Goal: Information Seeking & Learning: Learn about a topic

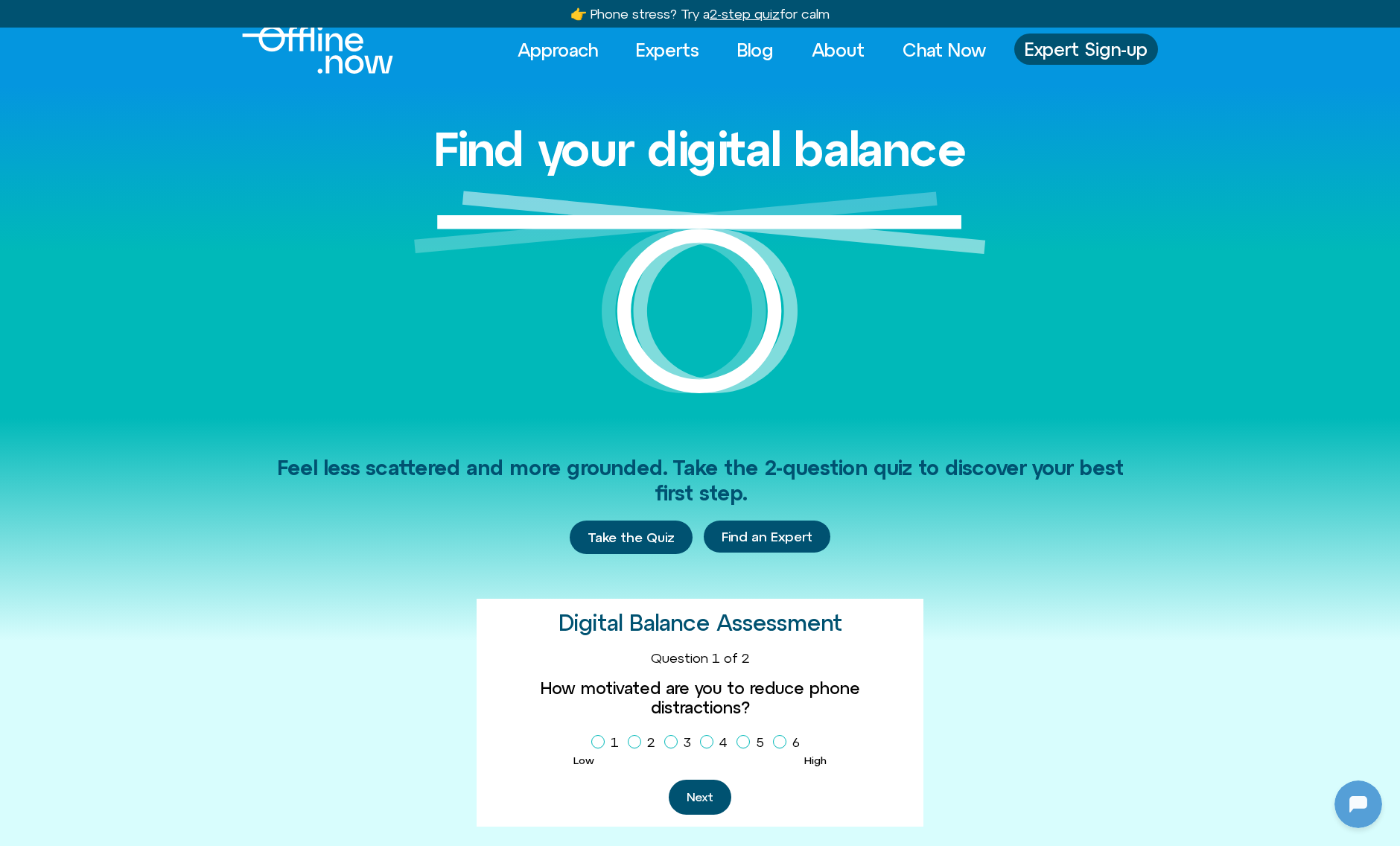
scroll to position [15, 0]
click at [831, 45] on link "About" at bounding box center [838, 49] width 80 height 33
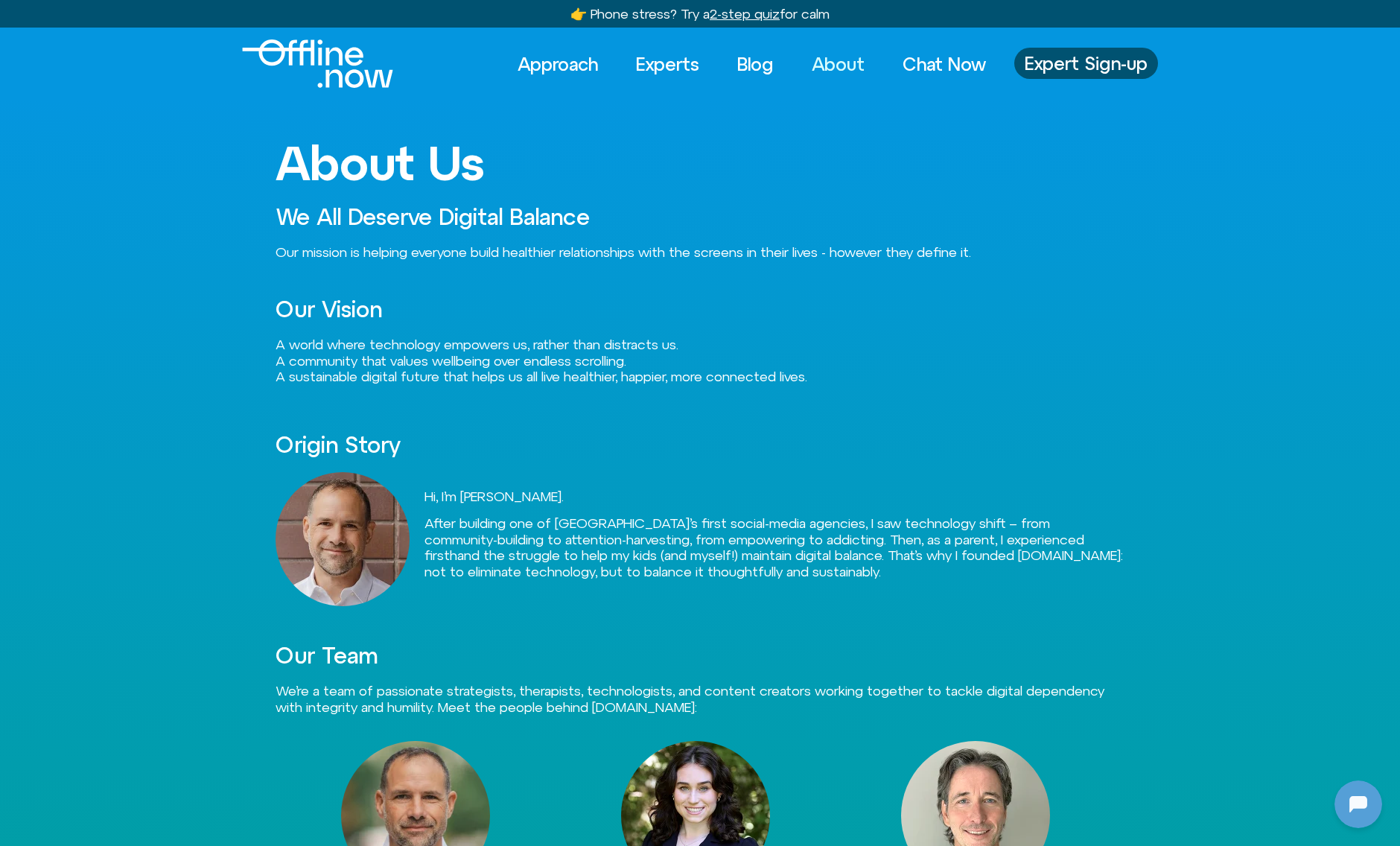
scroll to position [3, 0]
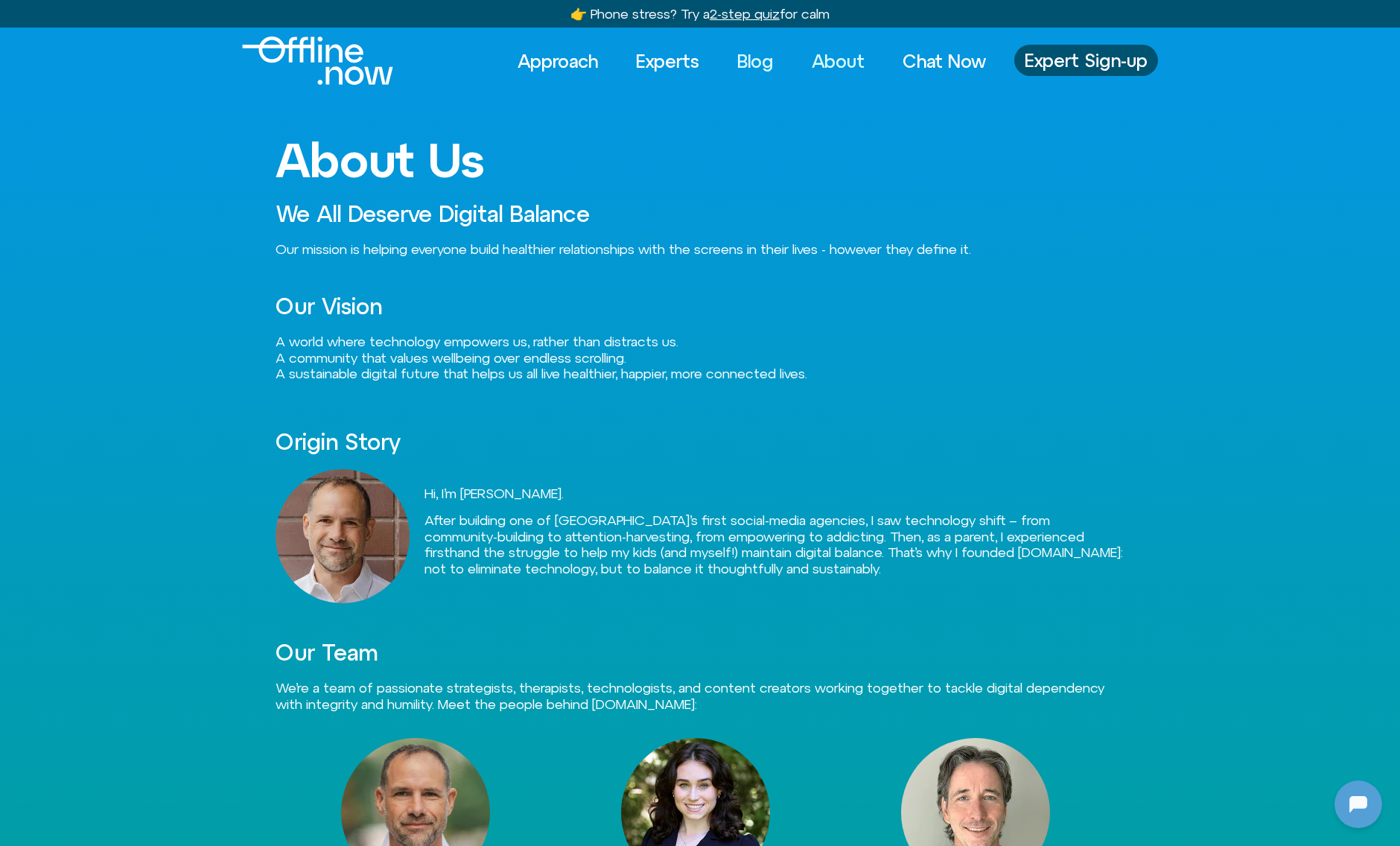
click at [750, 65] on link "Blog" at bounding box center [755, 61] width 63 height 33
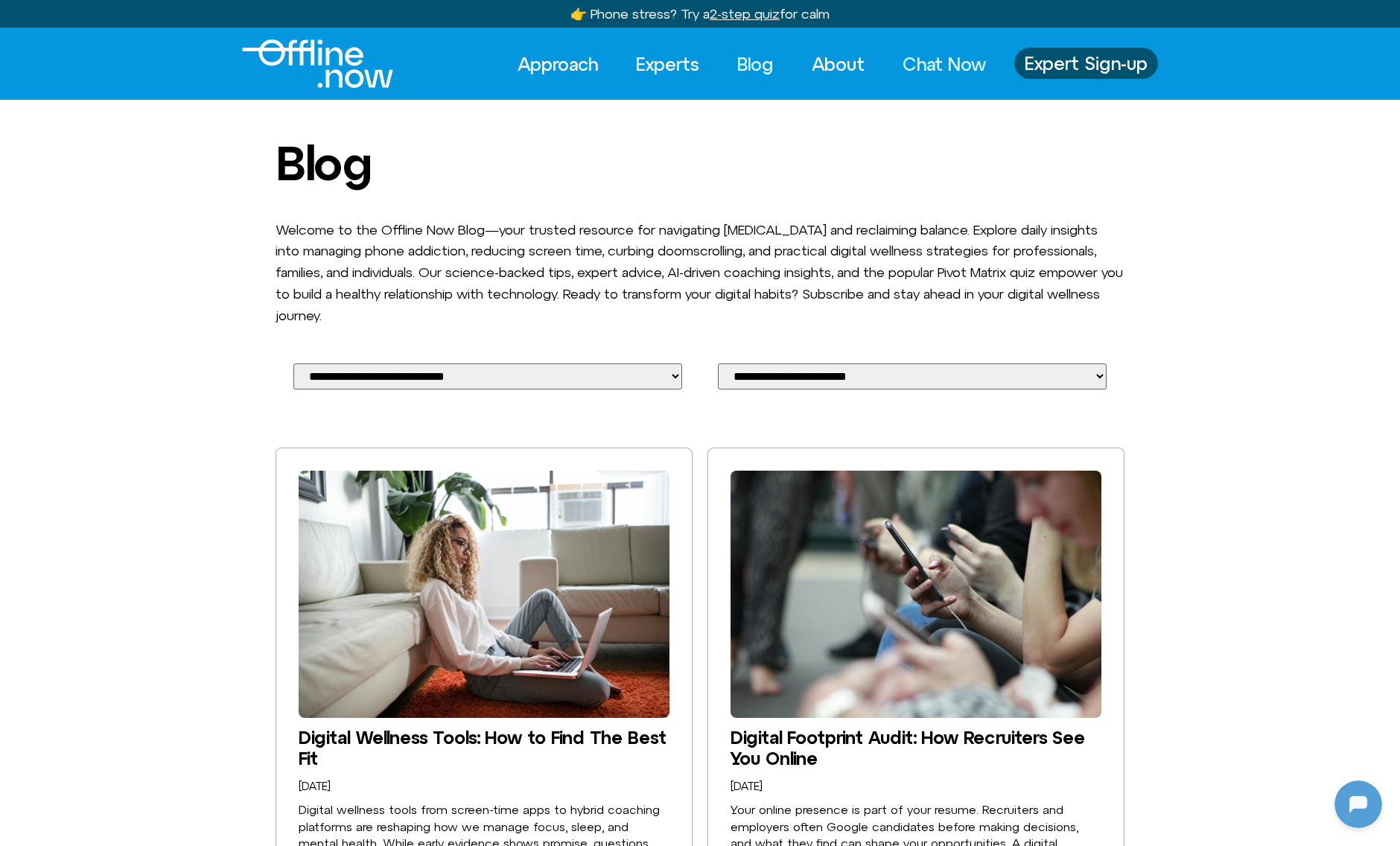
click at [944, 64] on link "Chat Now" at bounding box center [944, 64] width 111 height 33
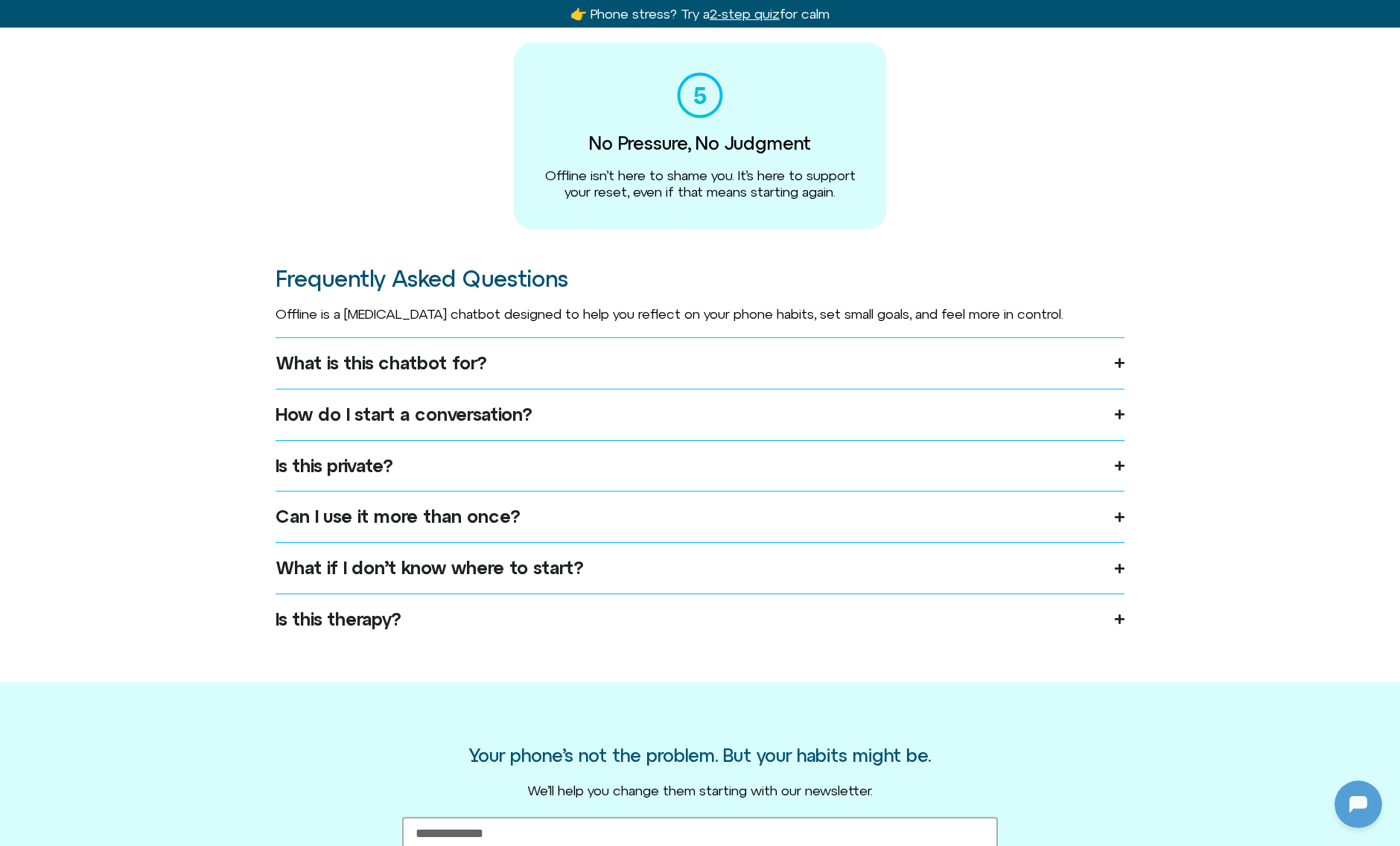
scroll to position [785, 0]
click at [1116, 368] on icon "Accordion. Open links with Enter or Space, close with Escape, and navigate with…" at bounding box center [1119, 362] width 9 height 11
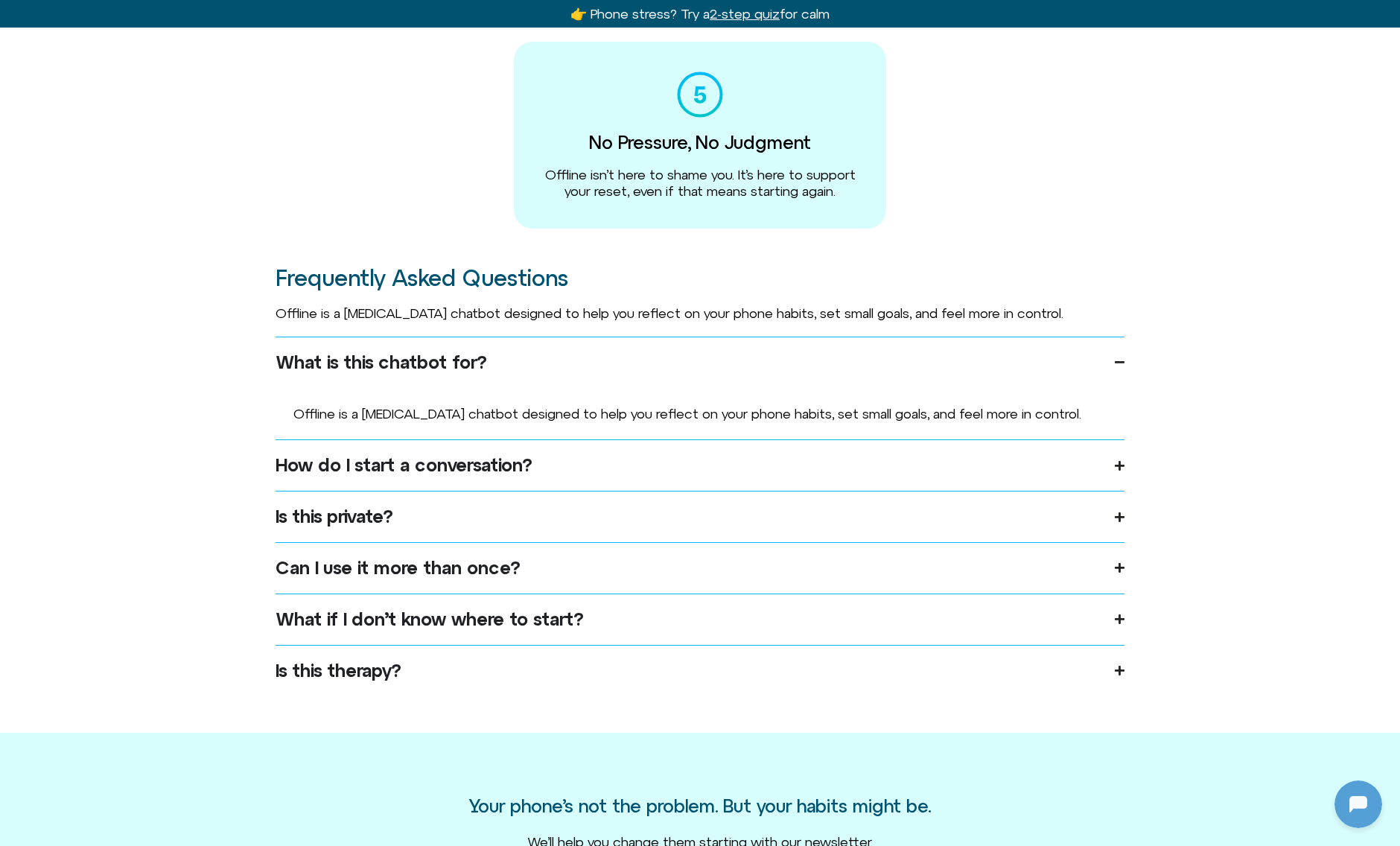
click at [1116, 471] on icon "Accordion. Open links with Enter or Space, close with Escape, and navigate with…" at bounding box center [1119, 465] width 9 height 11
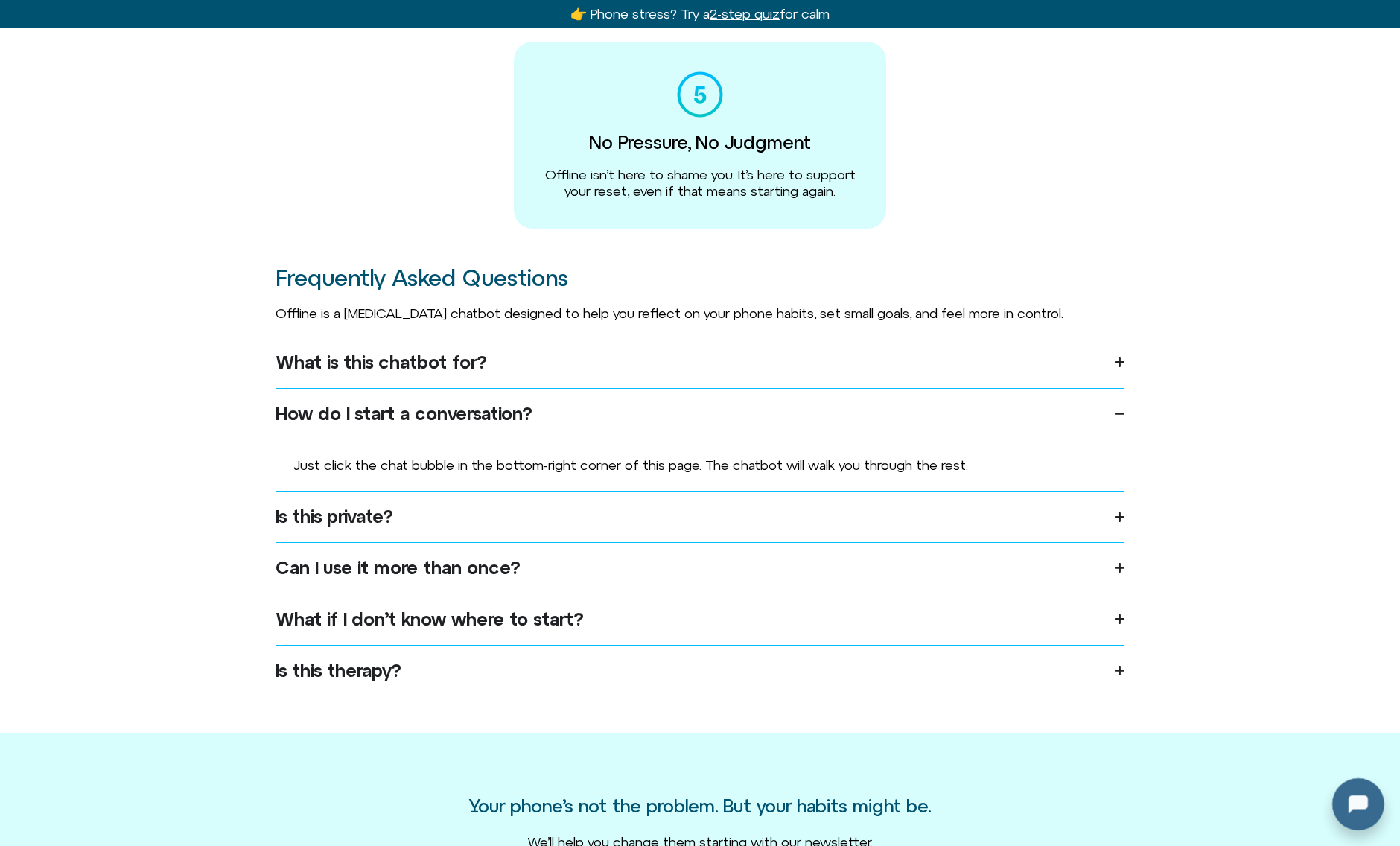
click at [1349, 800] on div at bounding box center [1355, 801] width 48 height 48
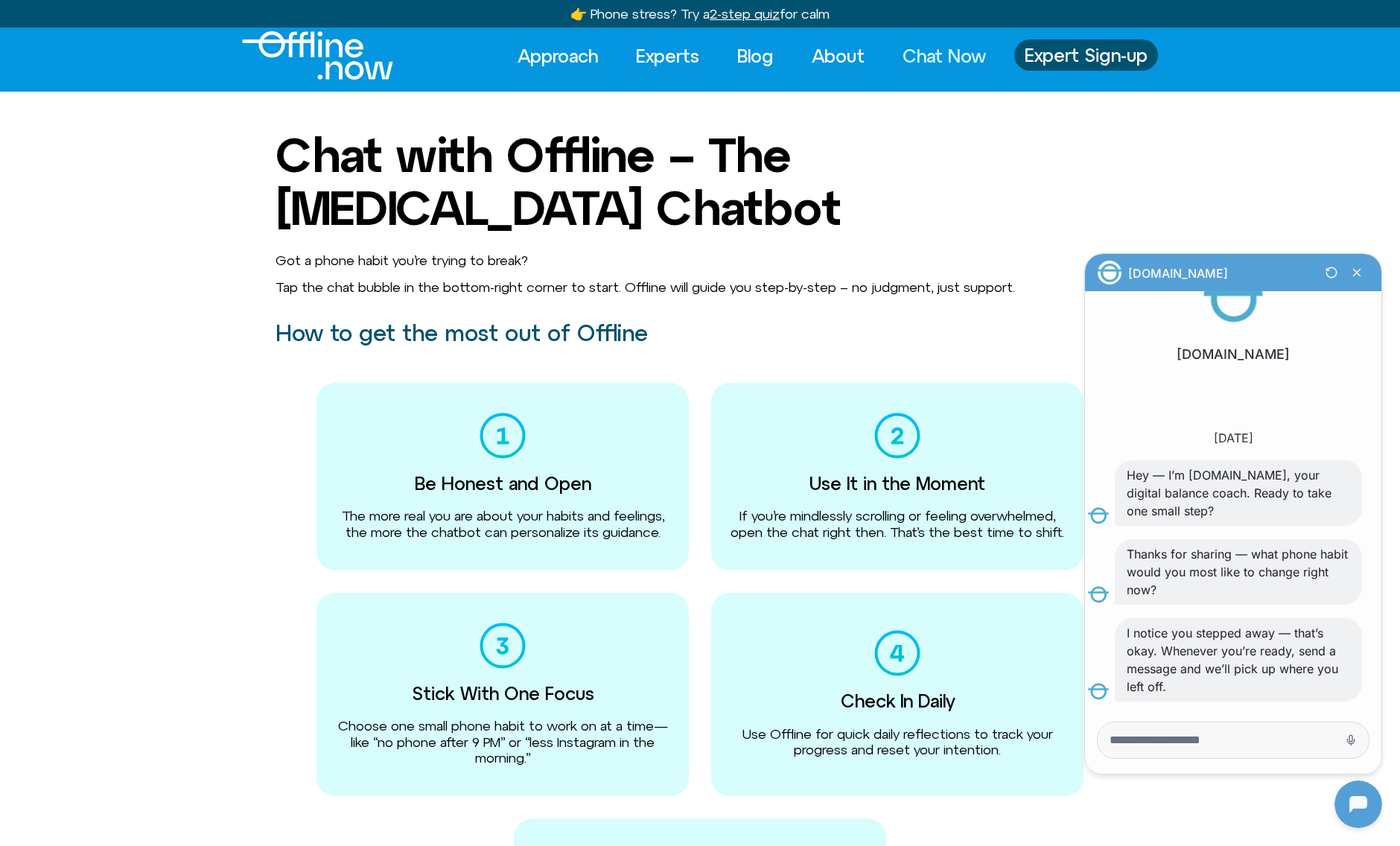
scroll to position [9, 0]
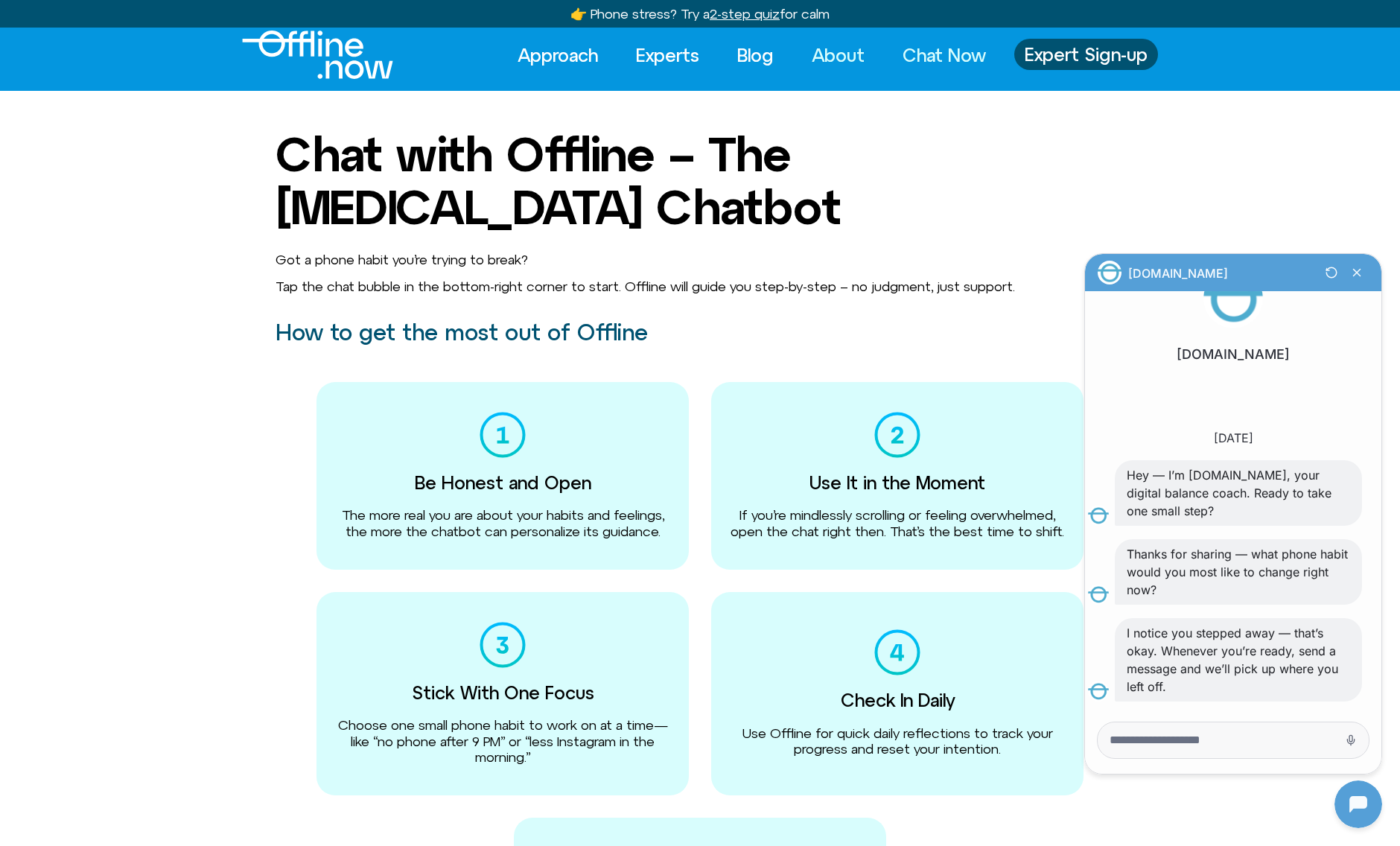
click at [850, 60] on link "About" at bounding box center [838, 55] width 80 height 33
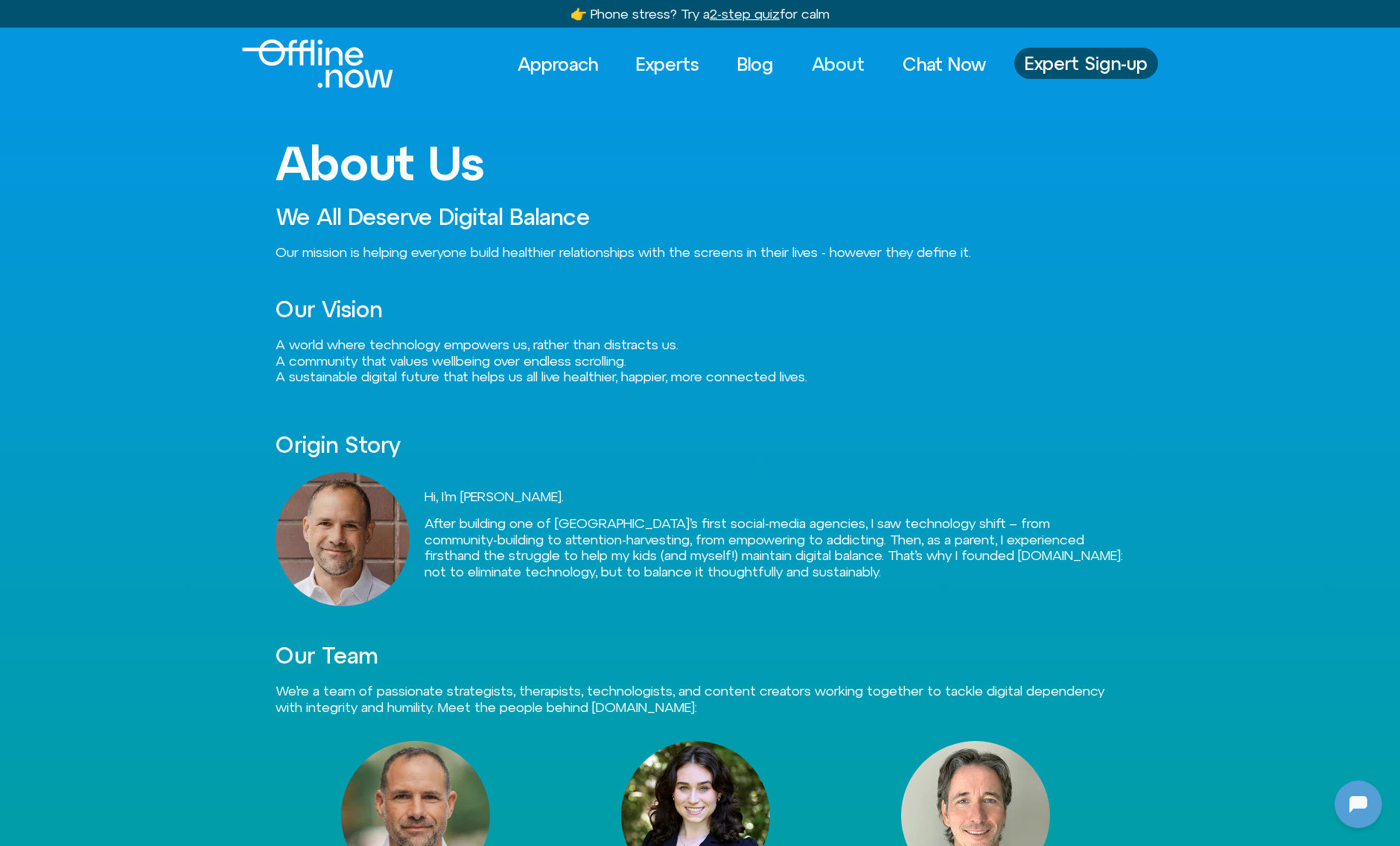
scroll to position [57, 0]
click at [520, 58] on link "Approach" at bounding box center [558, 64] width 107 height 33
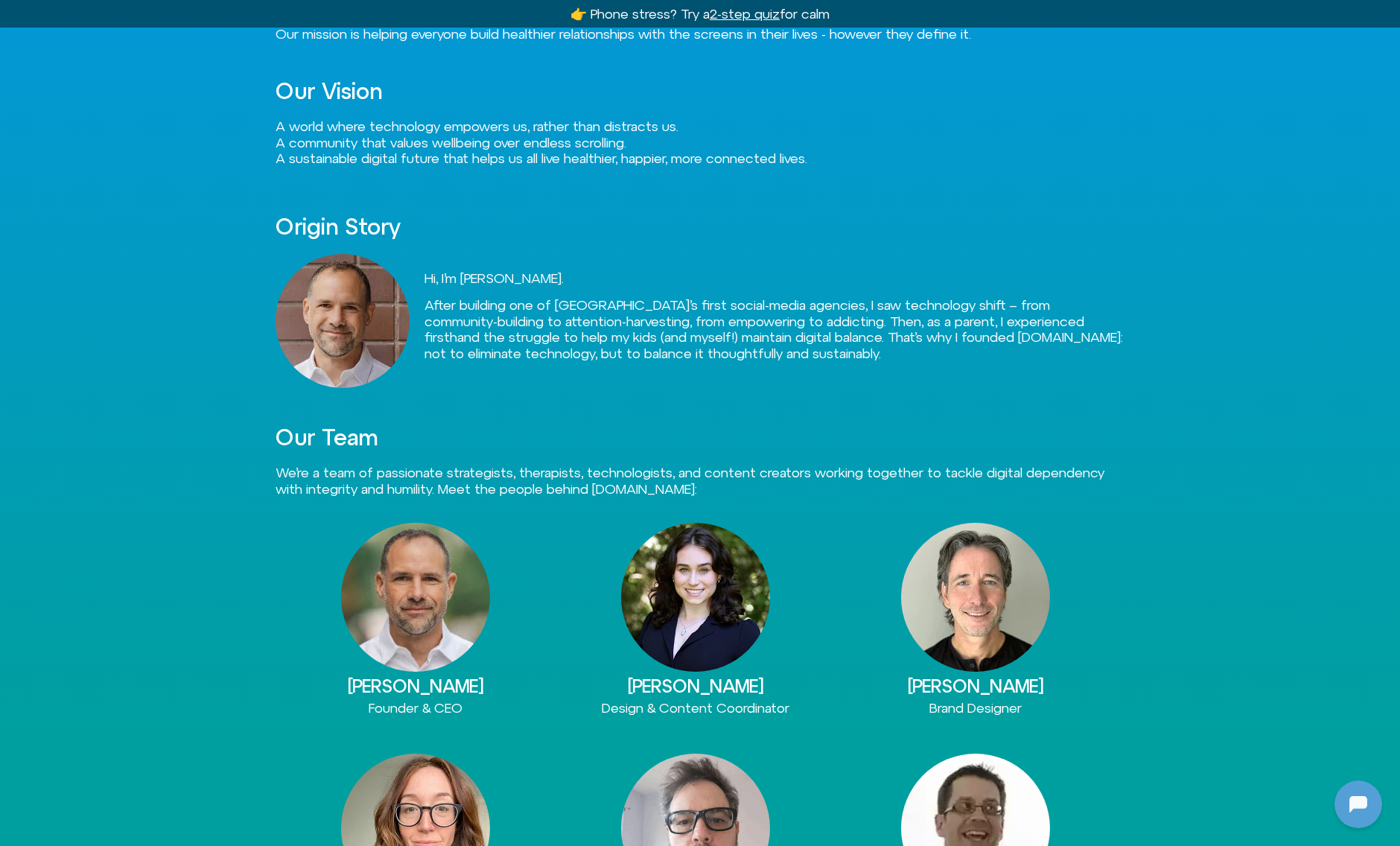
scroll to position [221, 0]
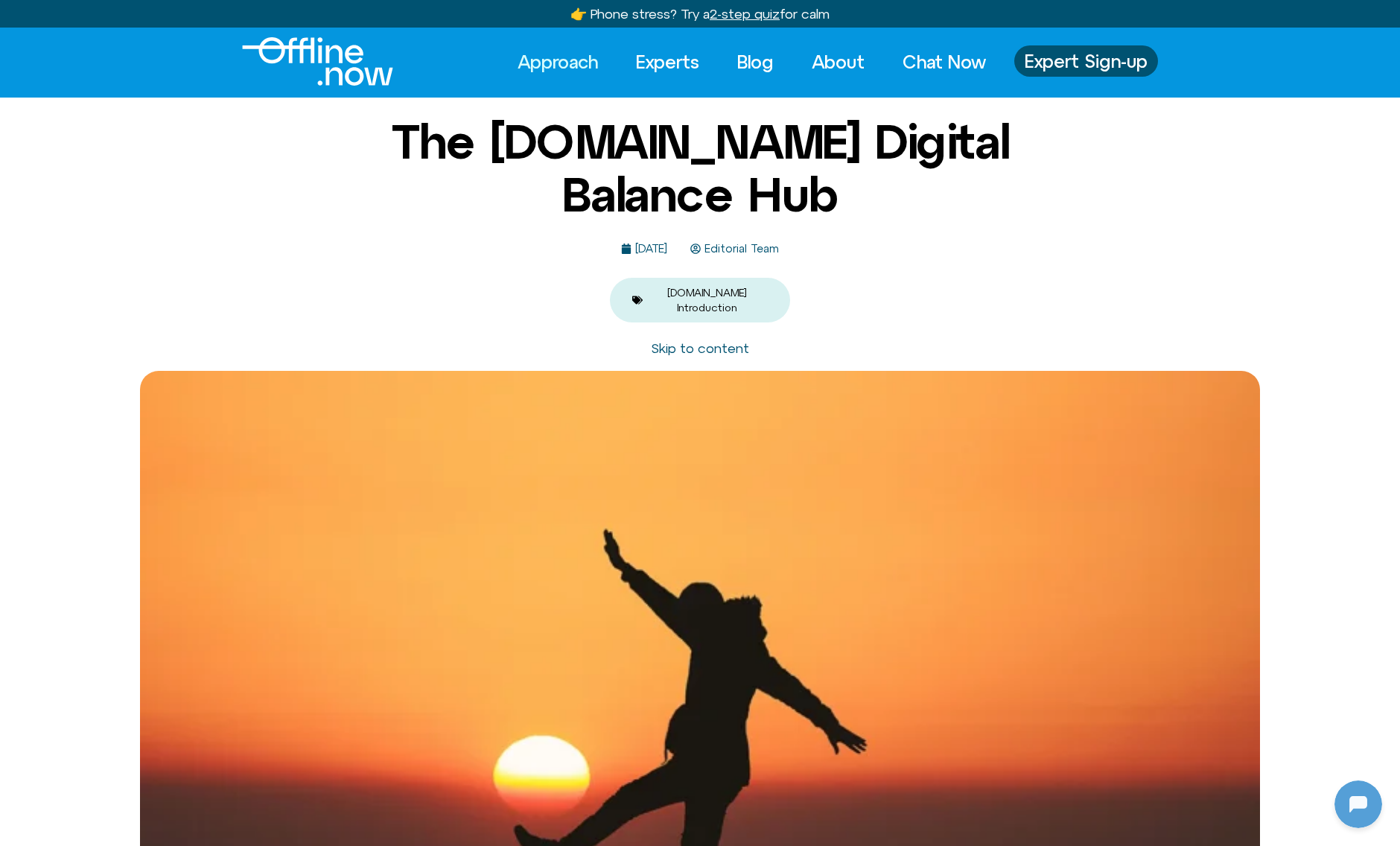
scroll to position [3, 0]
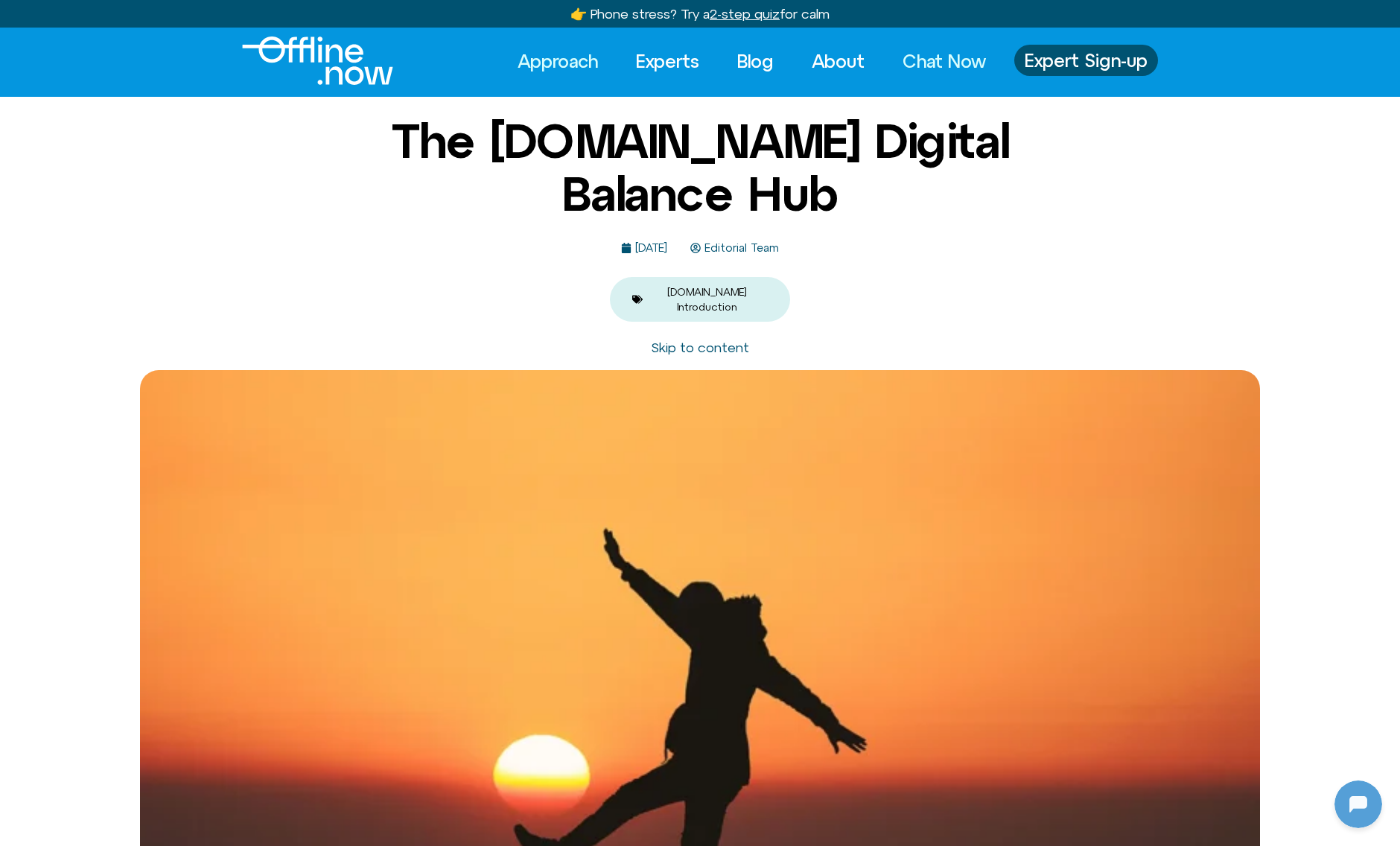
click at [946, 59] on link "Chat Now" at bounding box center [944, 61] width 111 height 33
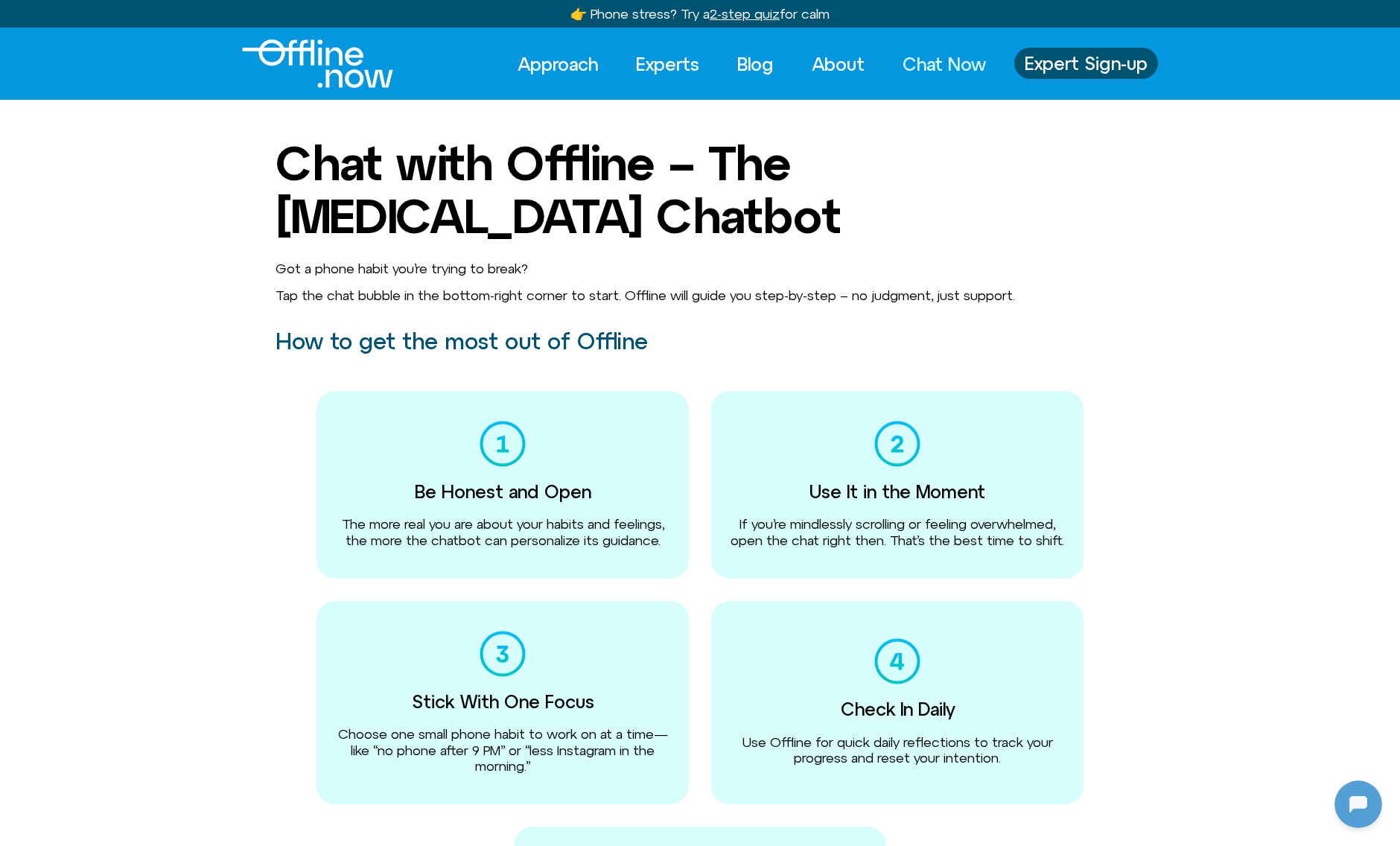
scroll to position [57, 0]
click at [1354, 809] on div at bounding box center [1355, 801] width 48 height 48
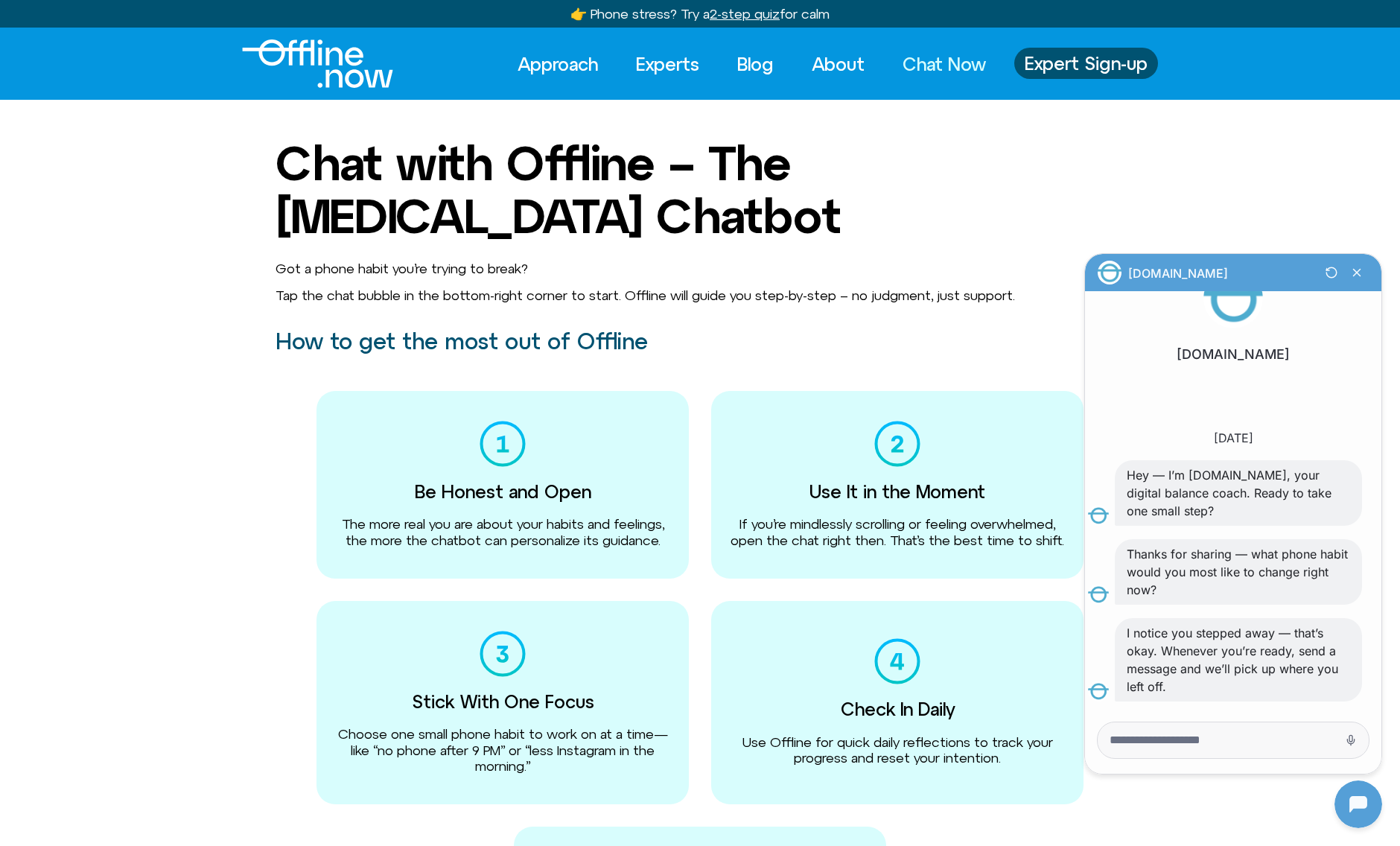
click at [750, 16] on u "2-step quiz" at bounding box center [745, 14] width 70 height 15
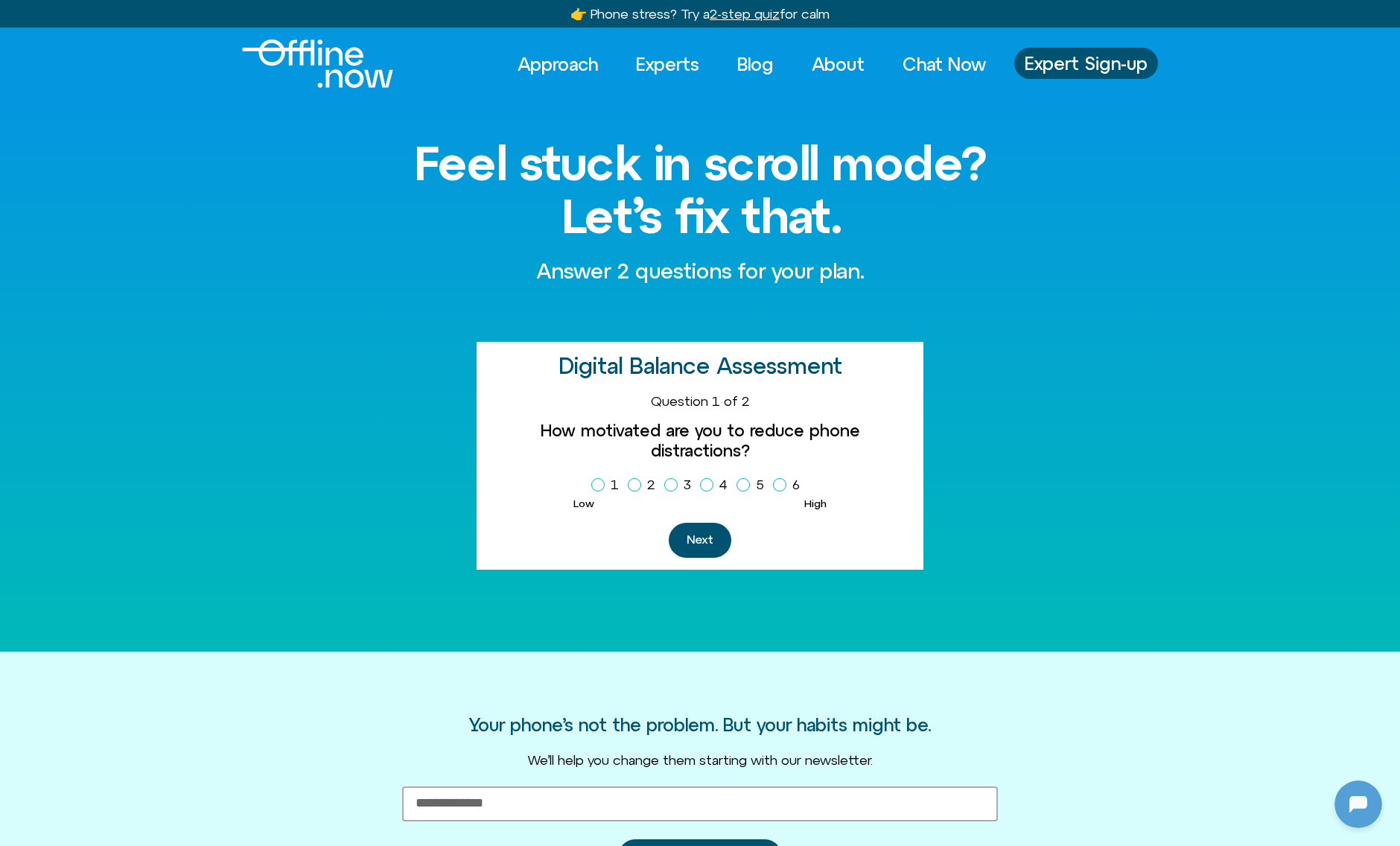
scroll to position [57, 0]
click at [711, 478] on span "Homepage Sign Up" at bounding box center [706, 485] width 14 height 14
click at [712, 523] on button "Next" at bounding box center [700, 540] width 63 height 35
click at [706, 483] on icon "Homepage Sign Up" at bounding box center [706, 485] width 9 height 8
click at [750, 543] on button "Next" at bounding box center [747, 540] width 63 height 35
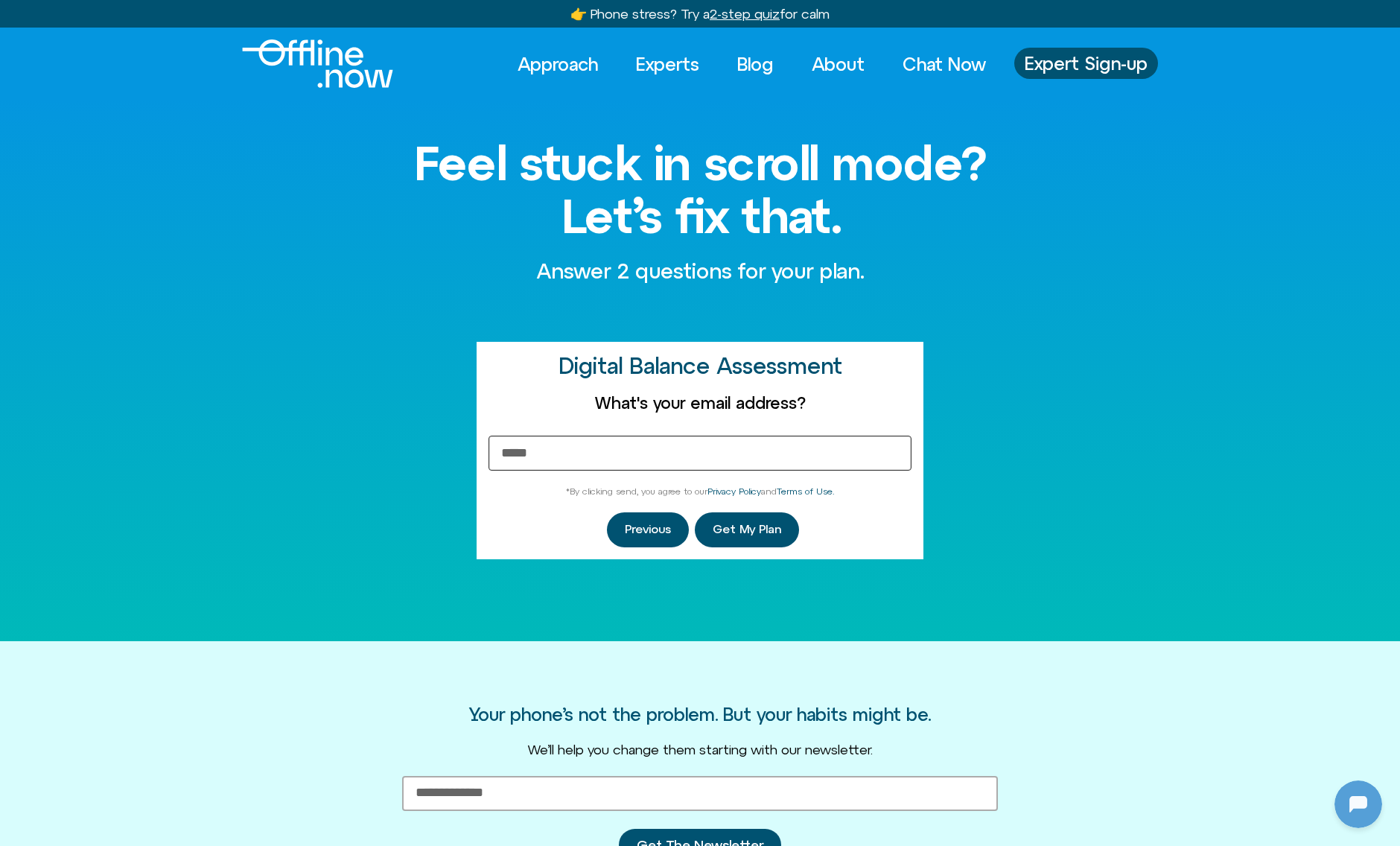
click at [643, 457] on input "Email Address" at bounding box center [700, 452] width 422 height 35
type input "**********"
click at [731, 533] on span "Get My Plan" at bounding box center [746, 530] width 69 height 14
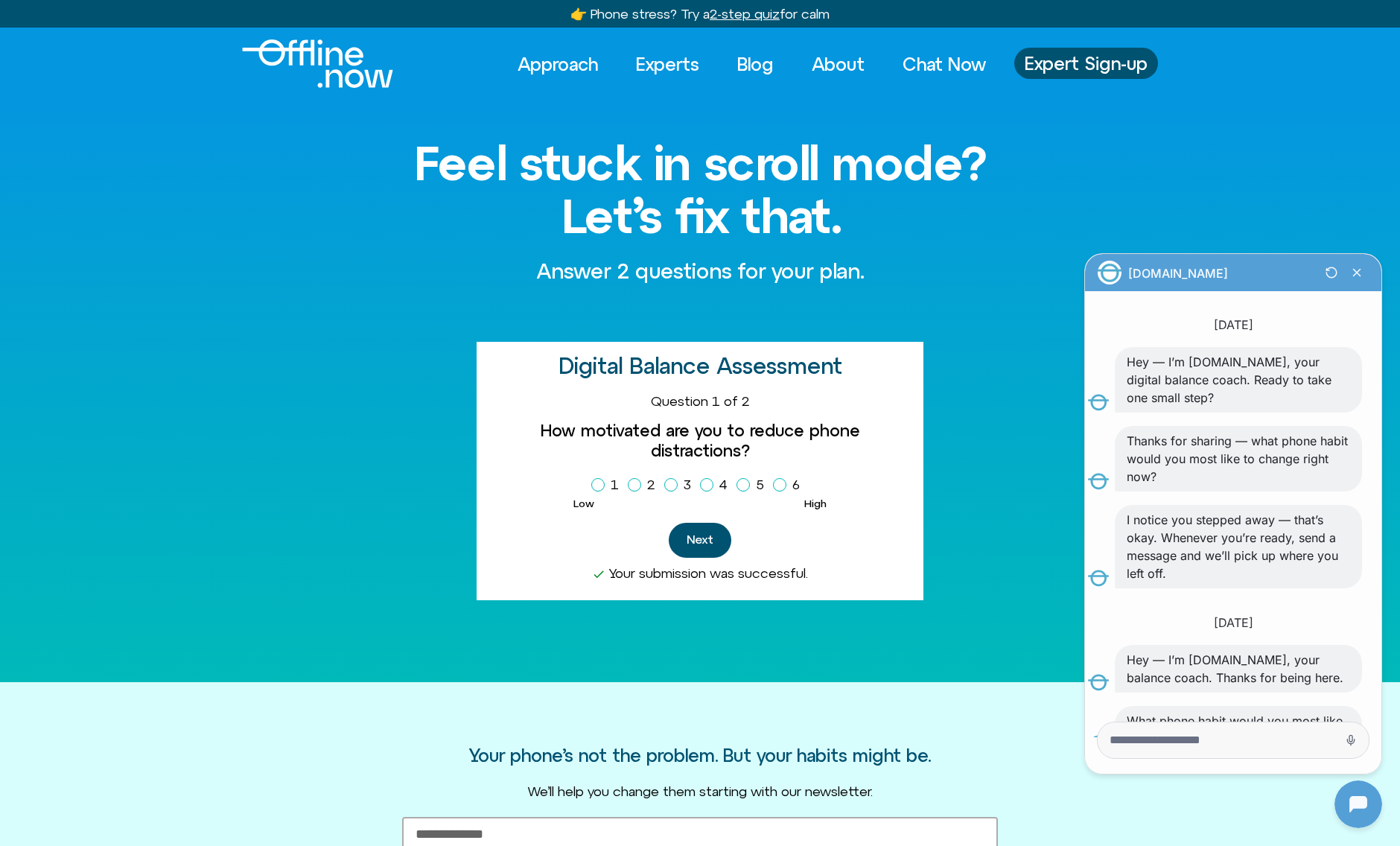
scroll to position [223, 0]
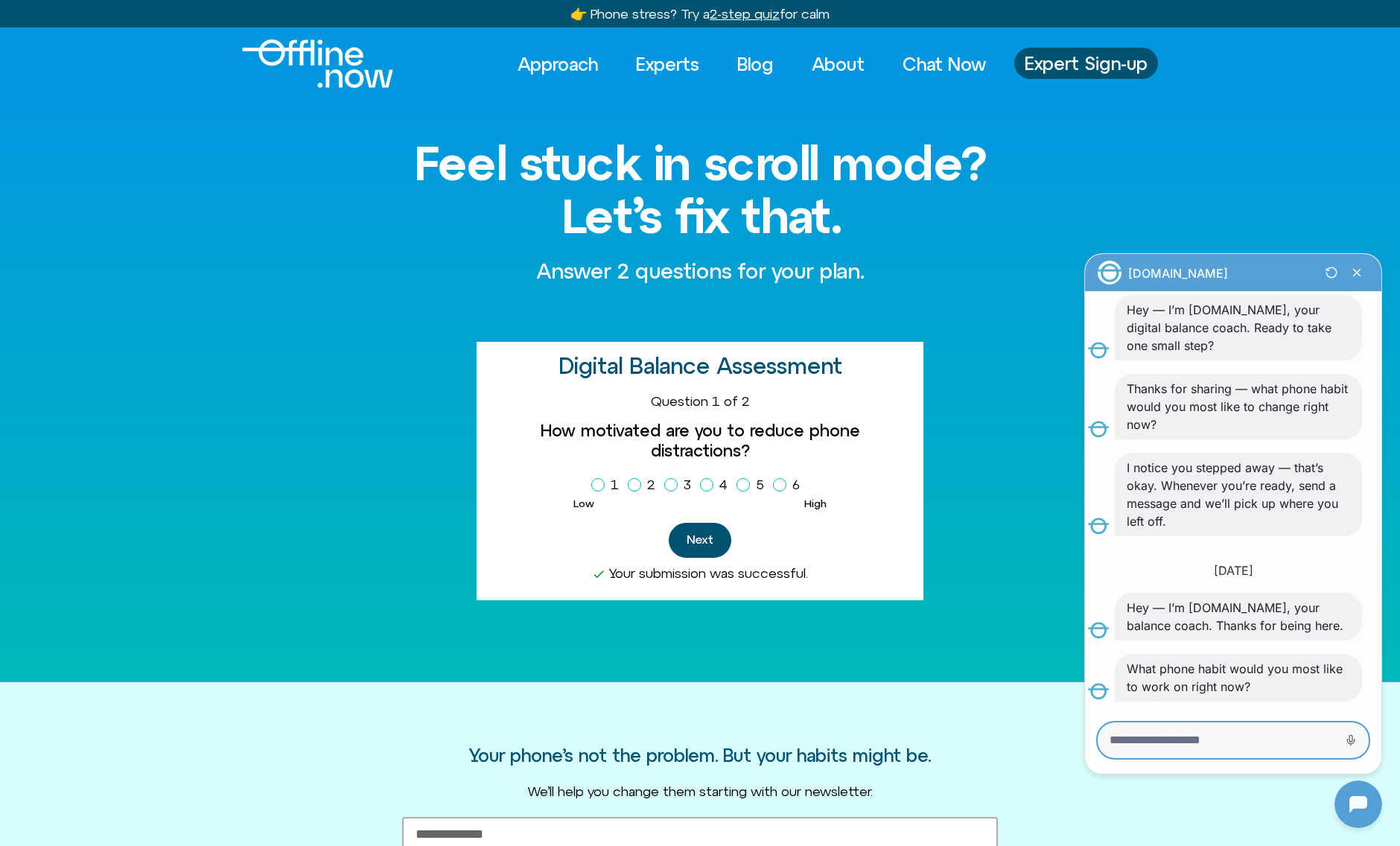
click at [1287, 734] on textarea "Message Input" at bounding box center [1212, 741] width 206 height 15
click at [1274, 741] on textarea "Message Input" at bounding box center [1212, 741] width 206 height 15
type textarea "**********"
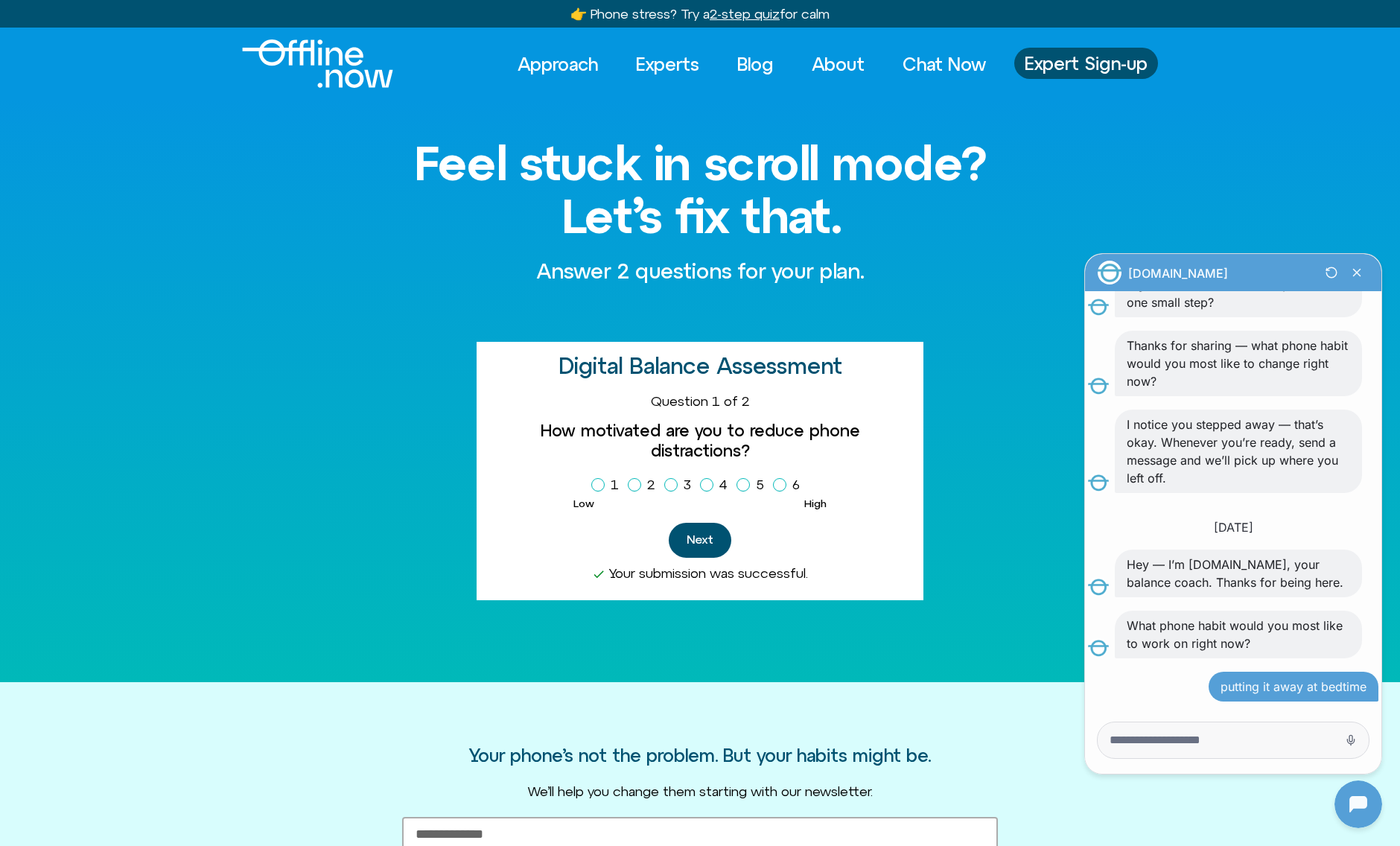
scroll to position [344, 0]
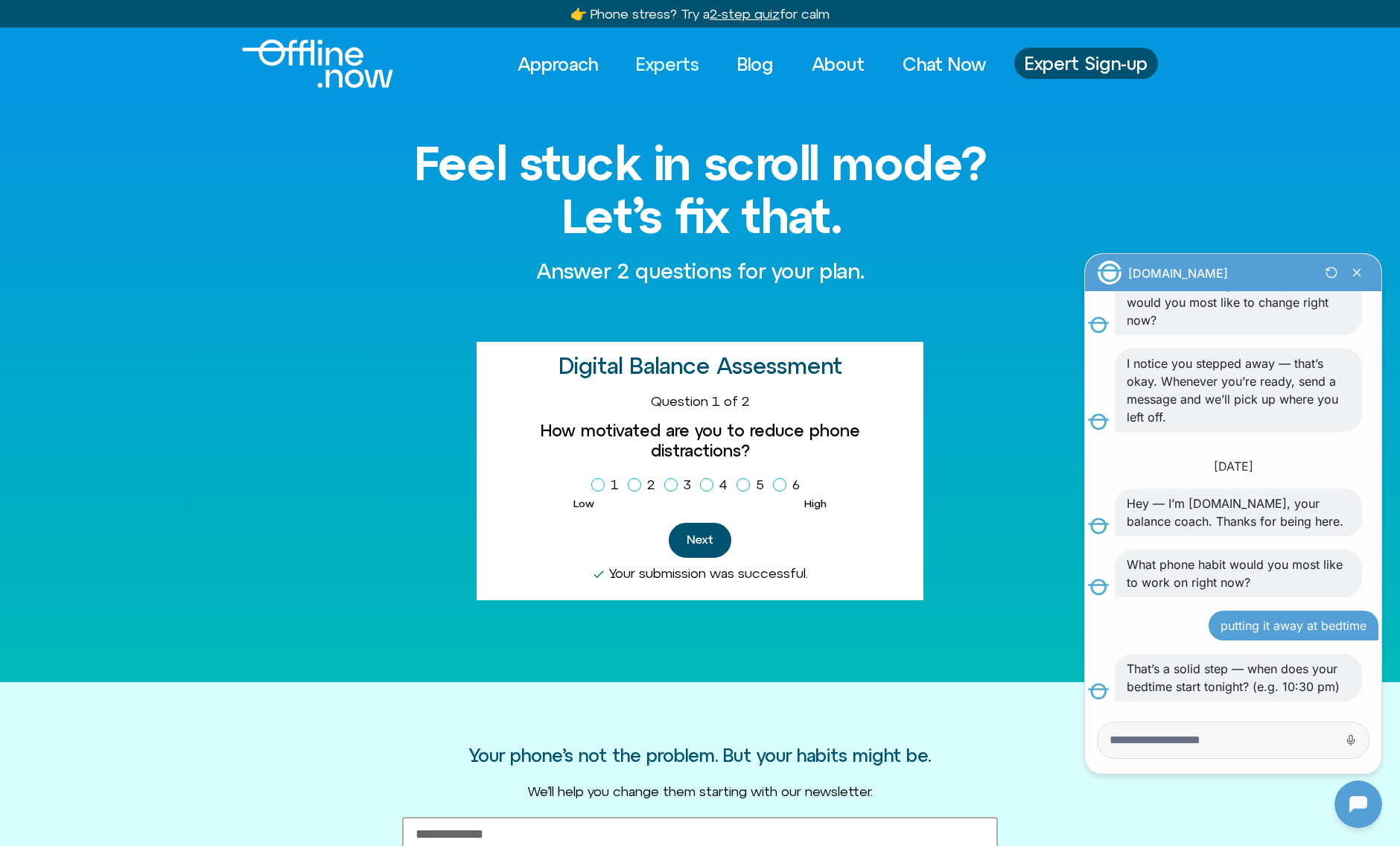
click at [646, 68] on link "Experts" at bounding box center [667, 64] width 90 height 33
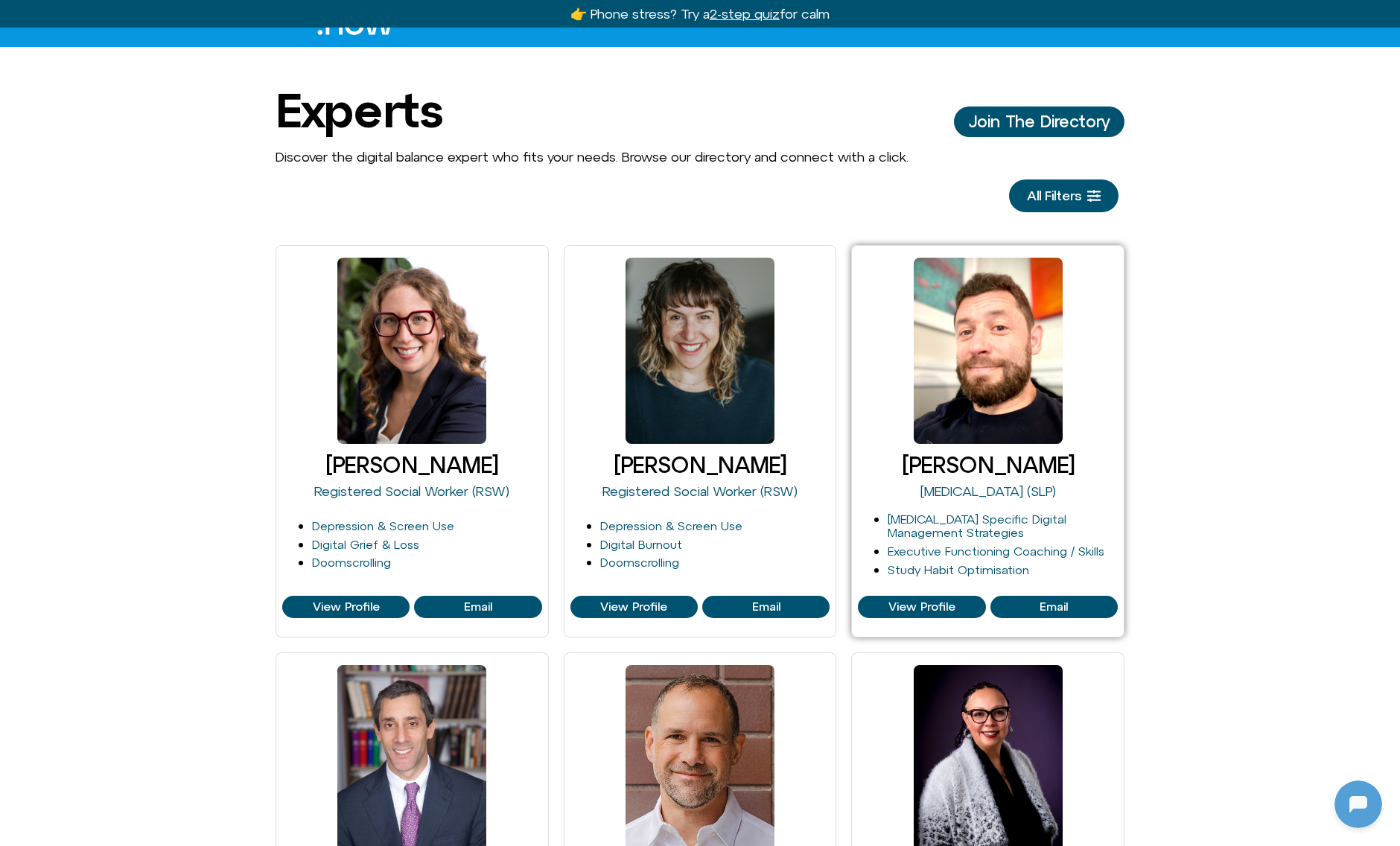
scroll to position [344, 0]
click at [1080, 195] on span "All Filters" at bounding box center [1054, 196] width 54 height 15
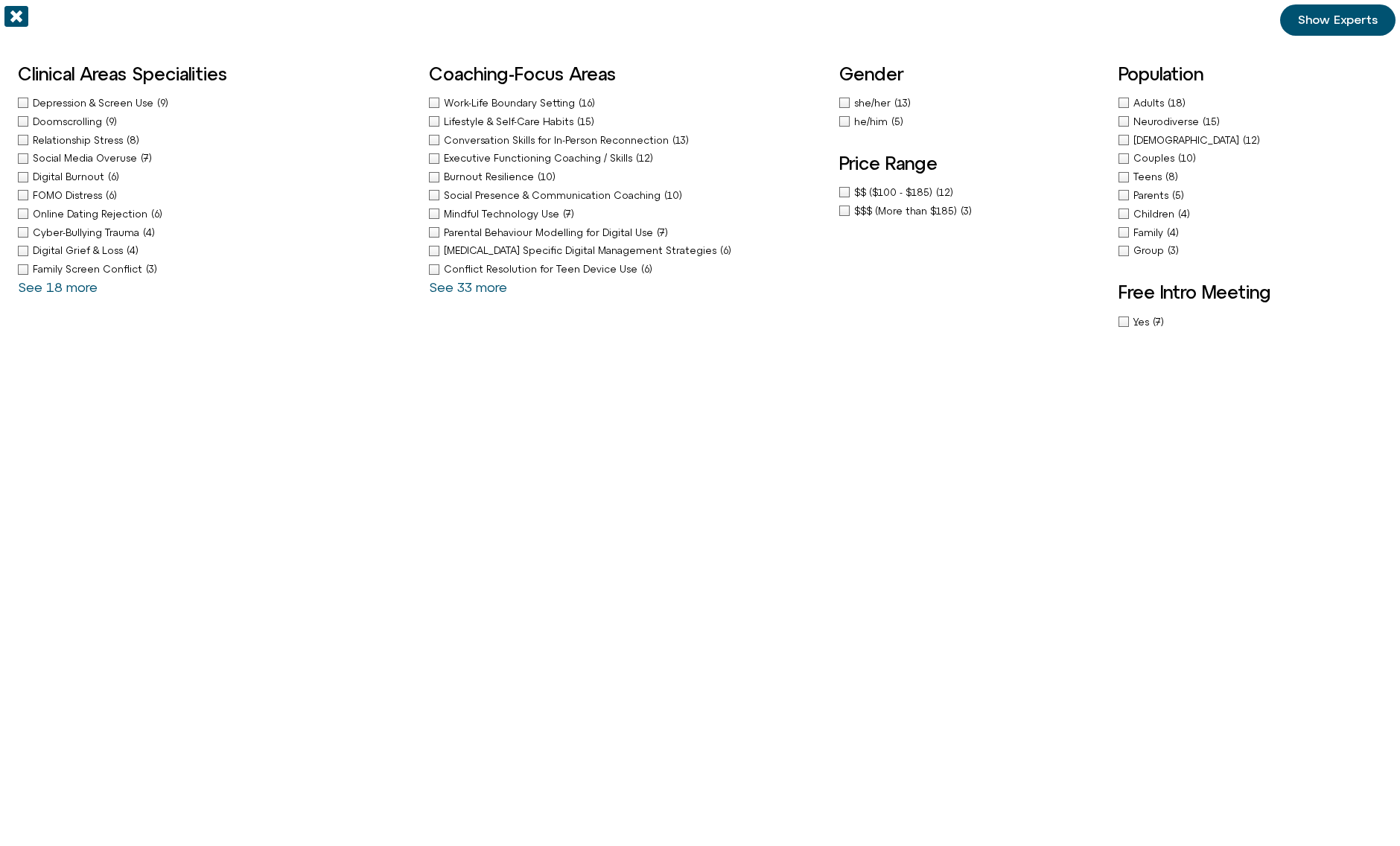
click at [27, 119] on div "Doomscrolling (9)" at bounding box center [216, 122] width 396 height 15
click at [1368, 22] on span "Show Experts" at bounding box center [1338, 20] width 80 height 14
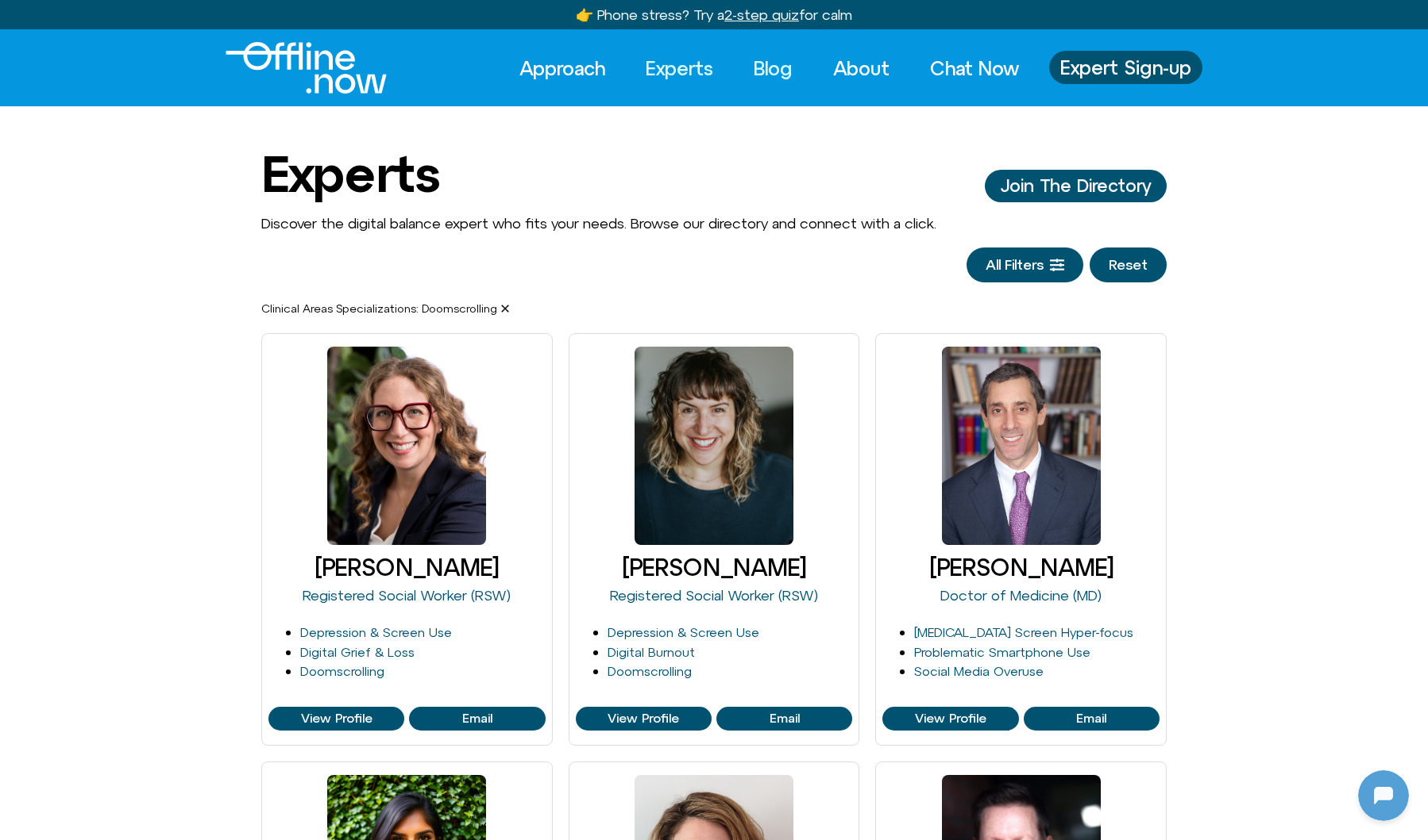
click at [766, 67] on link "Blog" at bounding box center [772, 68] width 67 height 35
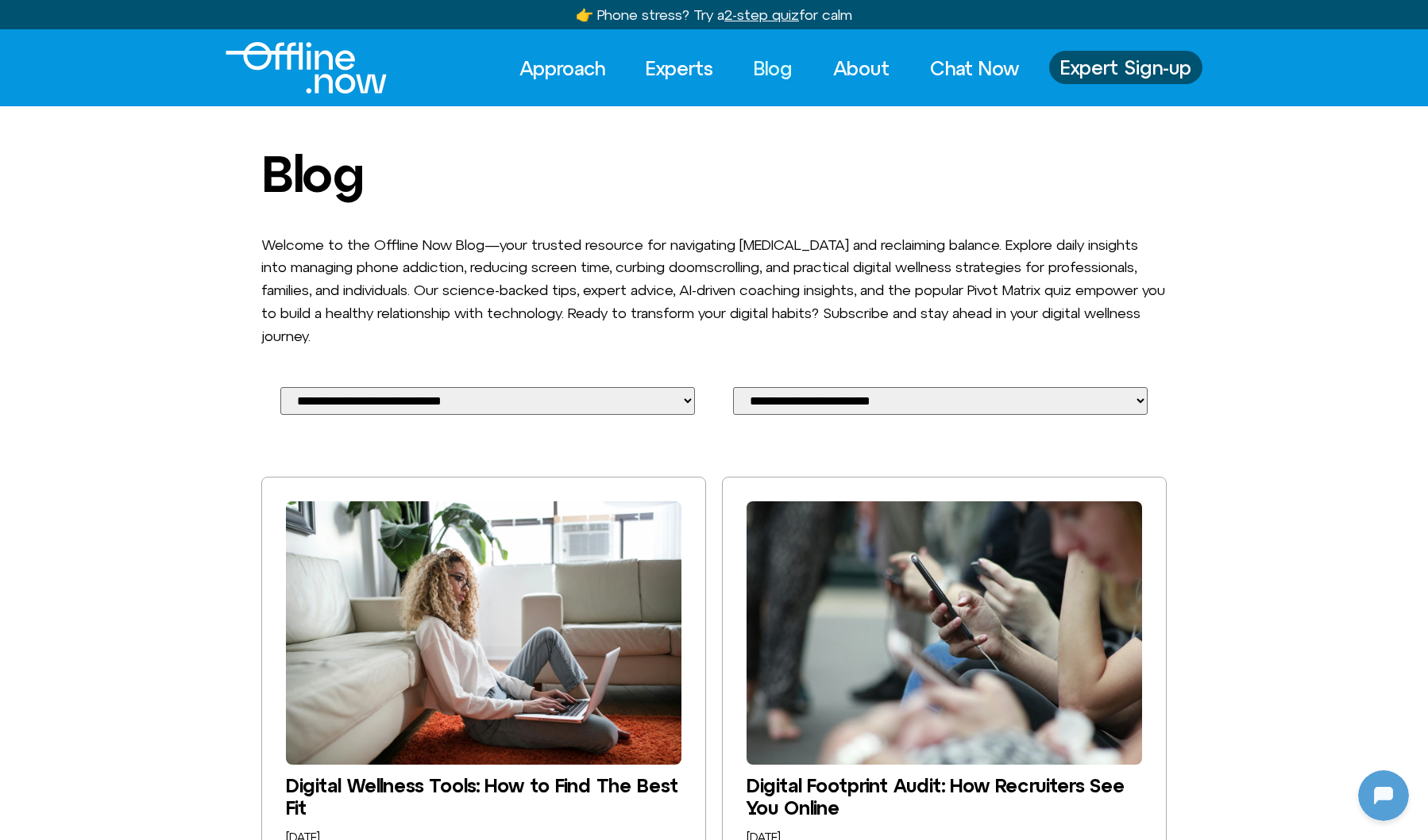
scroll to position [367, 0]
click at [590, 399] on select "**********" at bounding box center [487, 401] width 414 height 28
select select "**********"
click at [280, 387] on select "**********" at bounding box center [487, 401] width 414 height 28
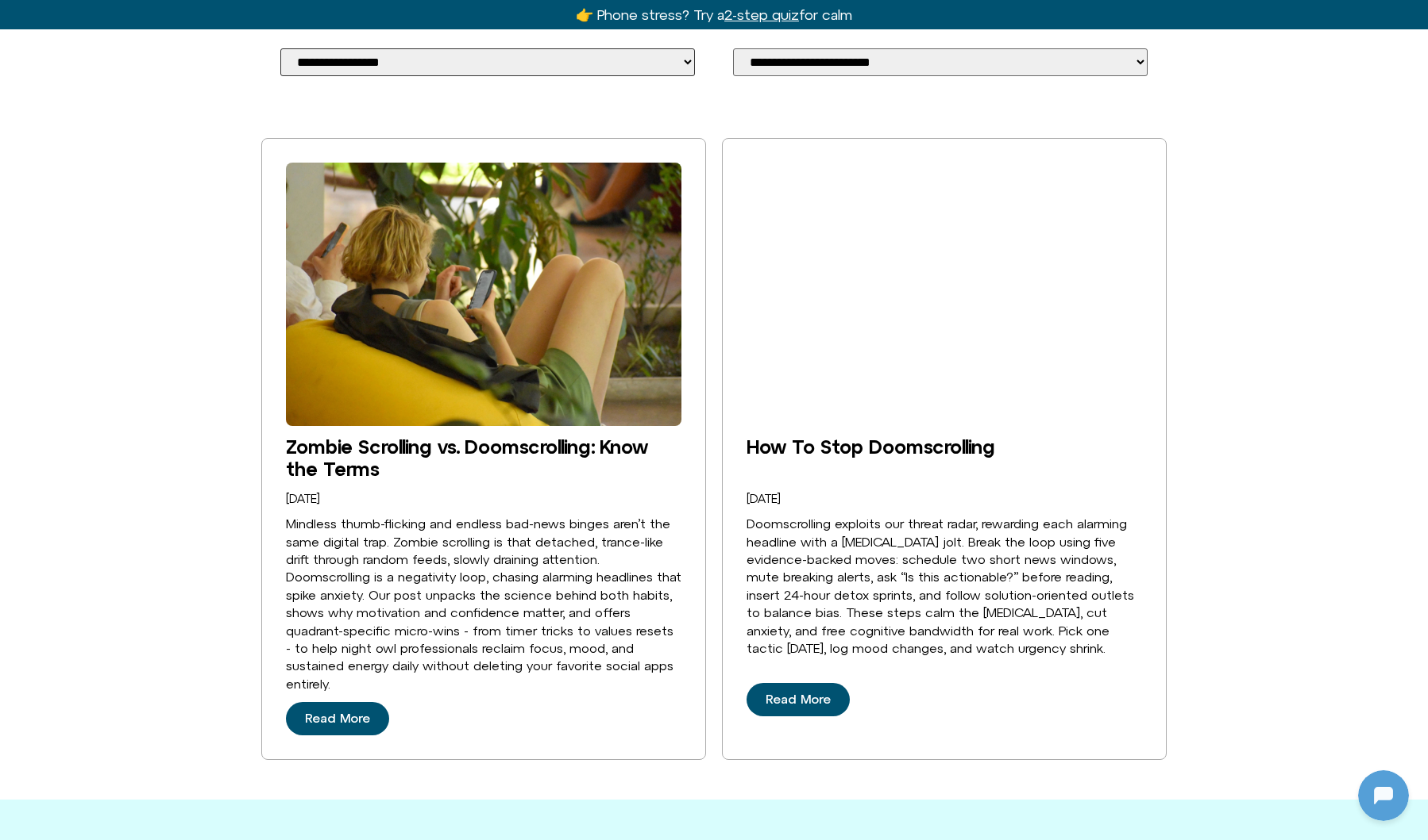
scroll to position [307, 0]
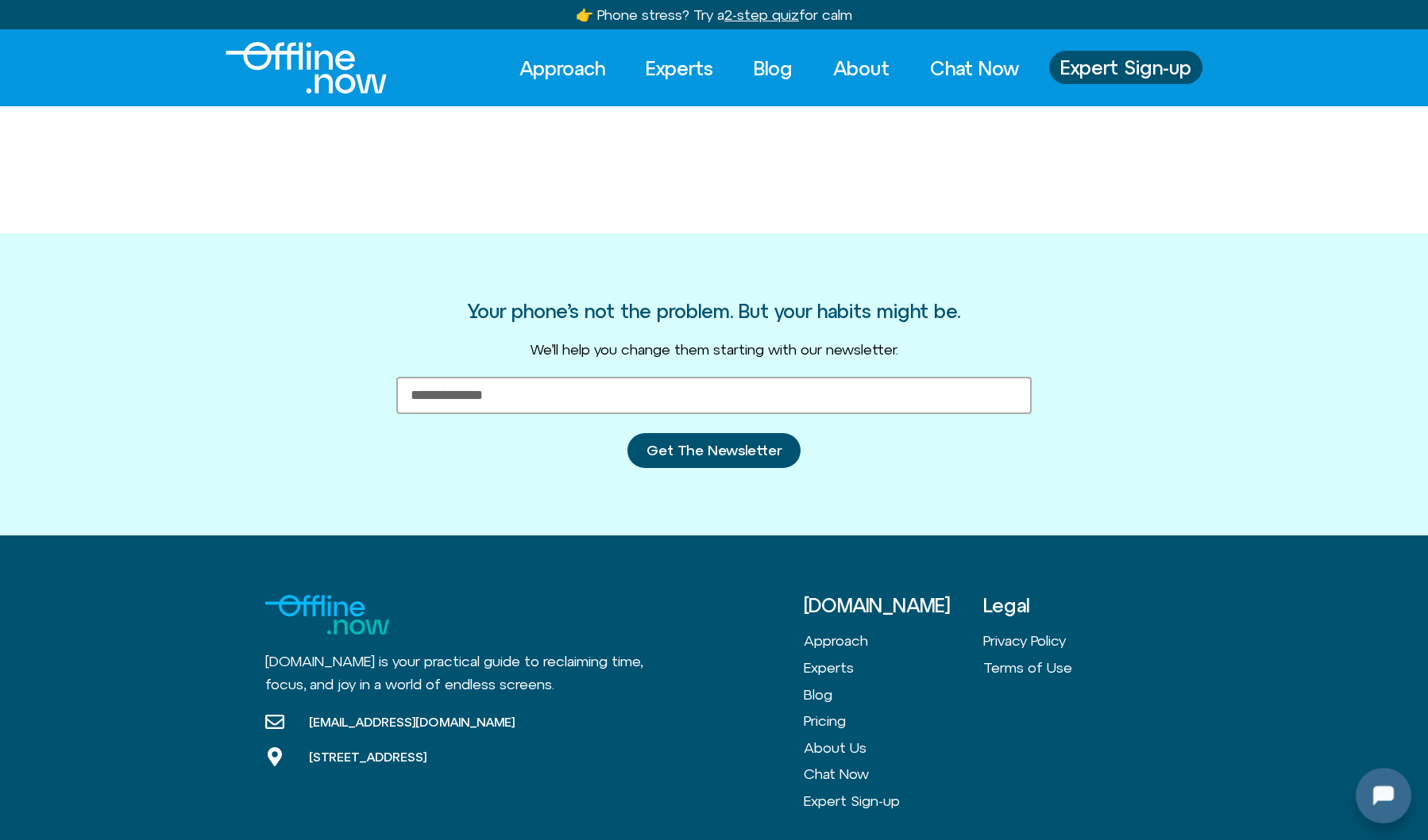
click at [1373, 794] on div at bounding box center [1380, 793] width 51 height 51
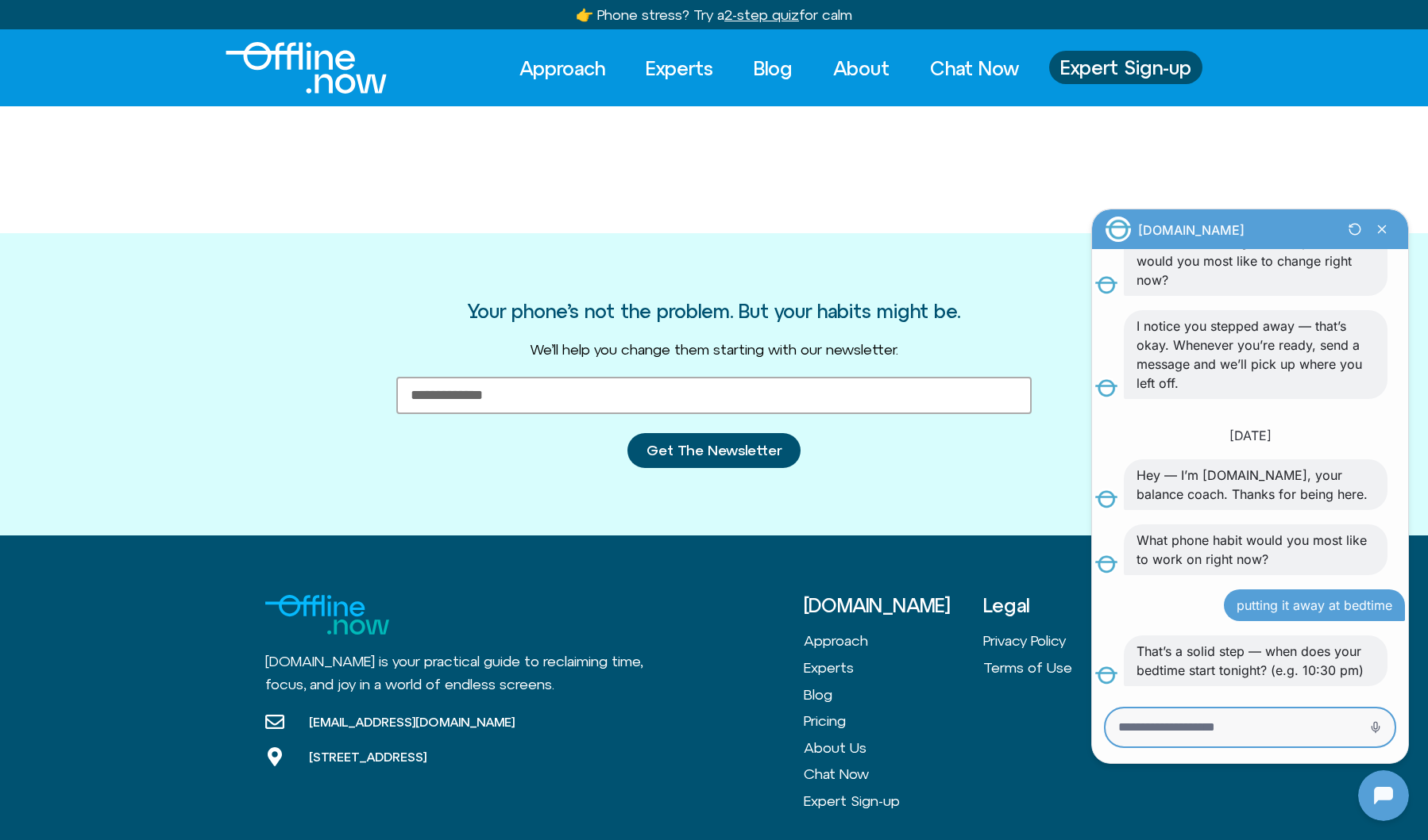
click at [1320, 731] on textarea "Message Input" at bounding box center [1228, 728] width 219 height 16
type textarea "********"
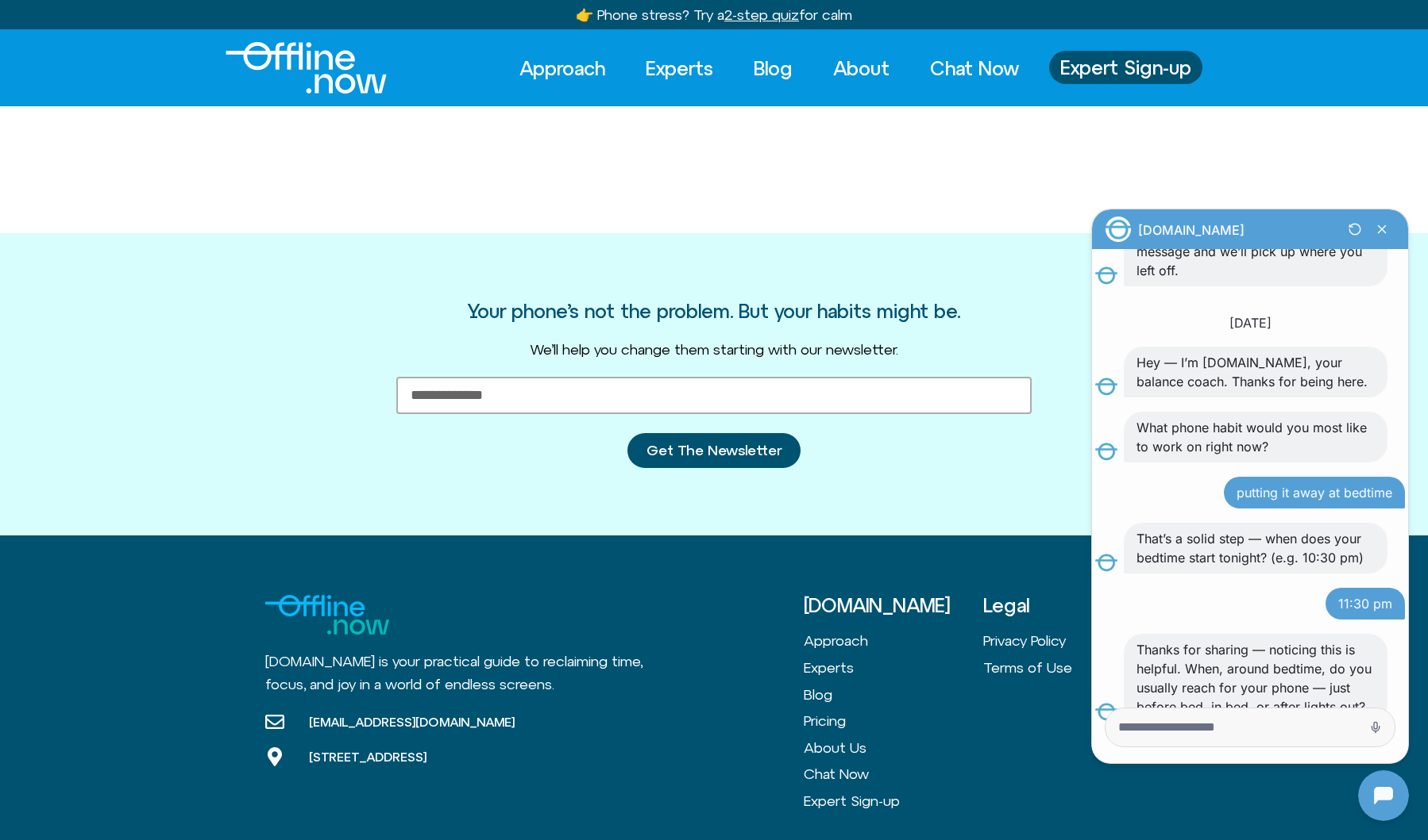
scroll to position [536, 0]
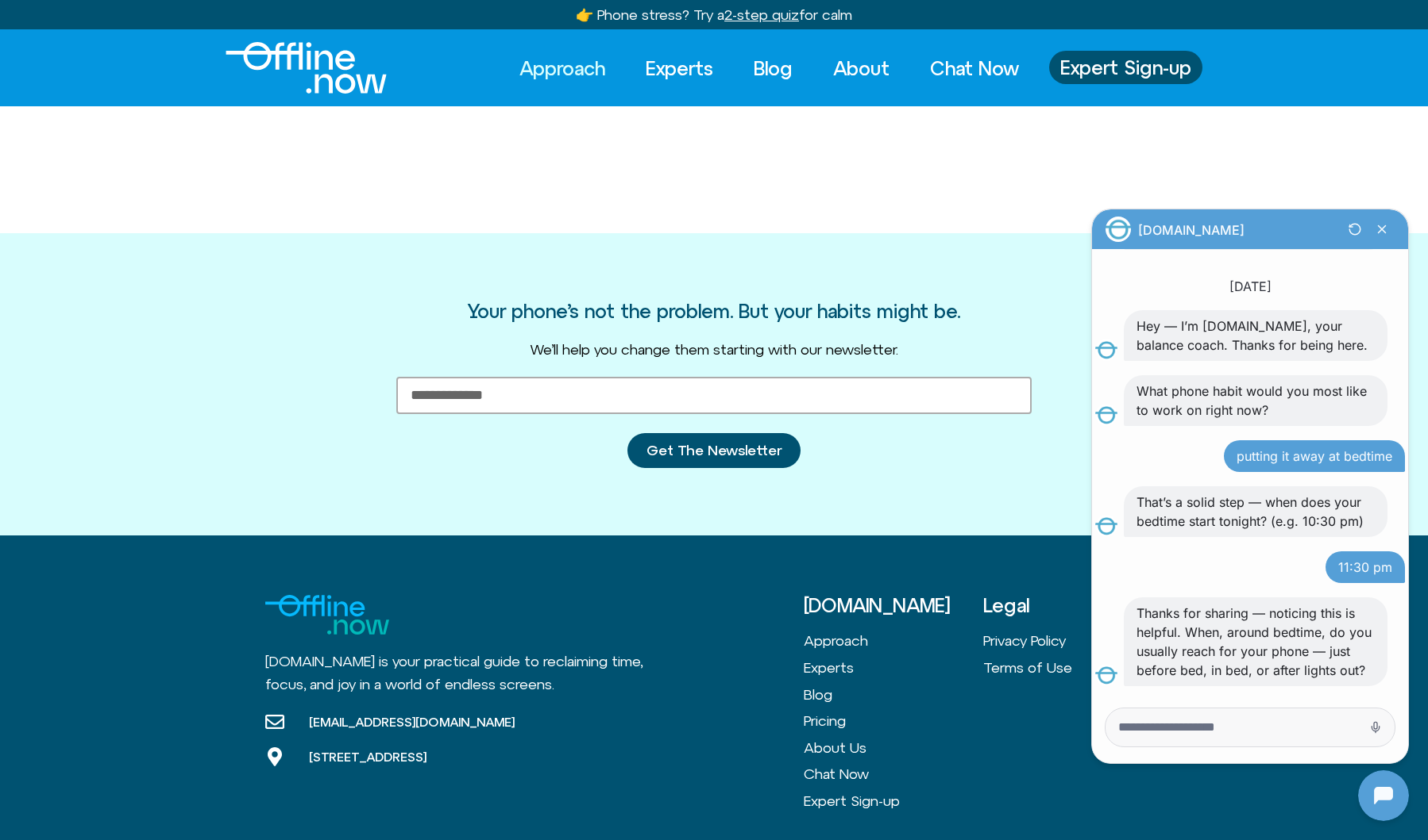
click at [561, 72] on link "Approach" at bounding box center [562, 68] width 114 height 35
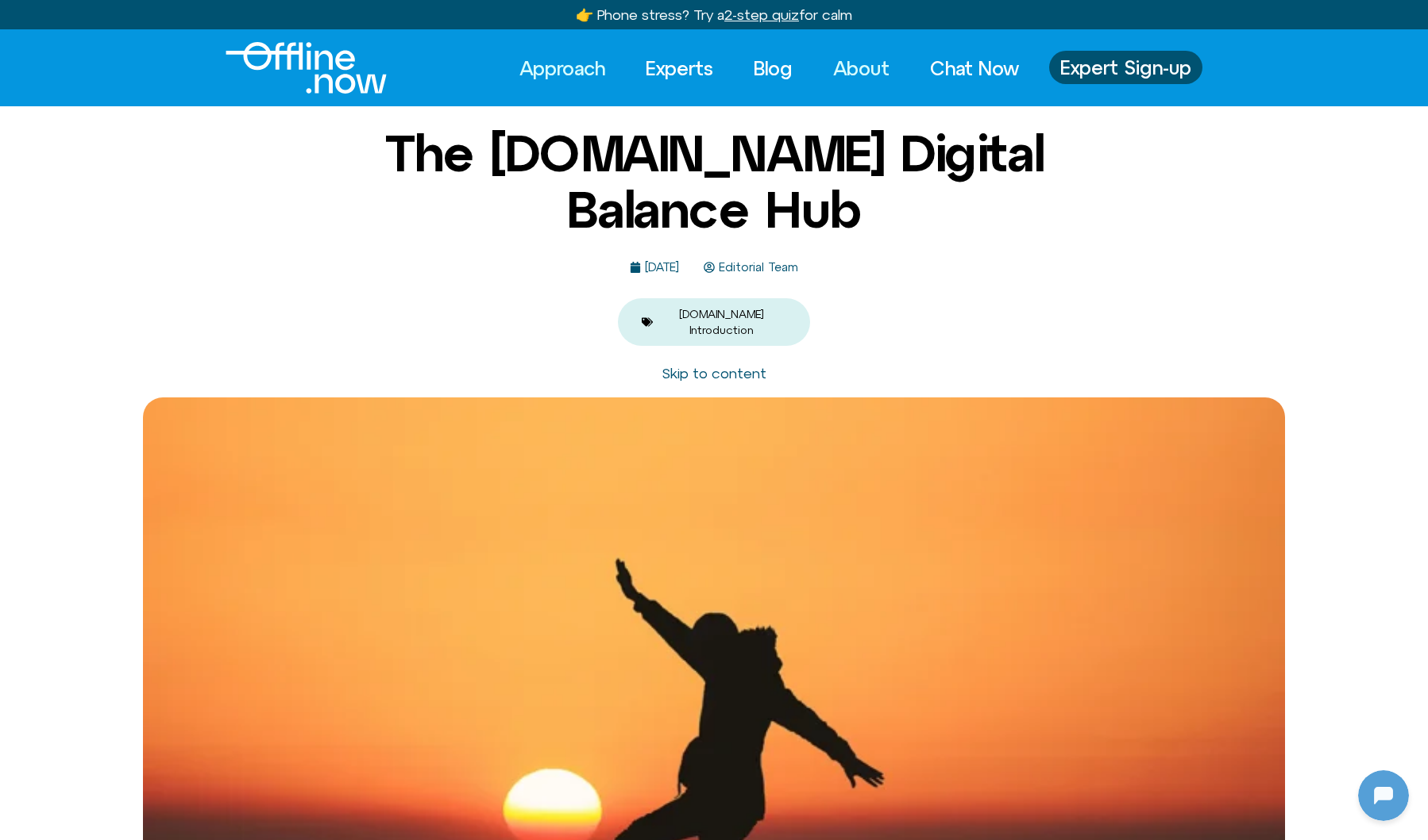
click at [868, 71] on link "About" at bounding box center [861, 68] width 85 height 35
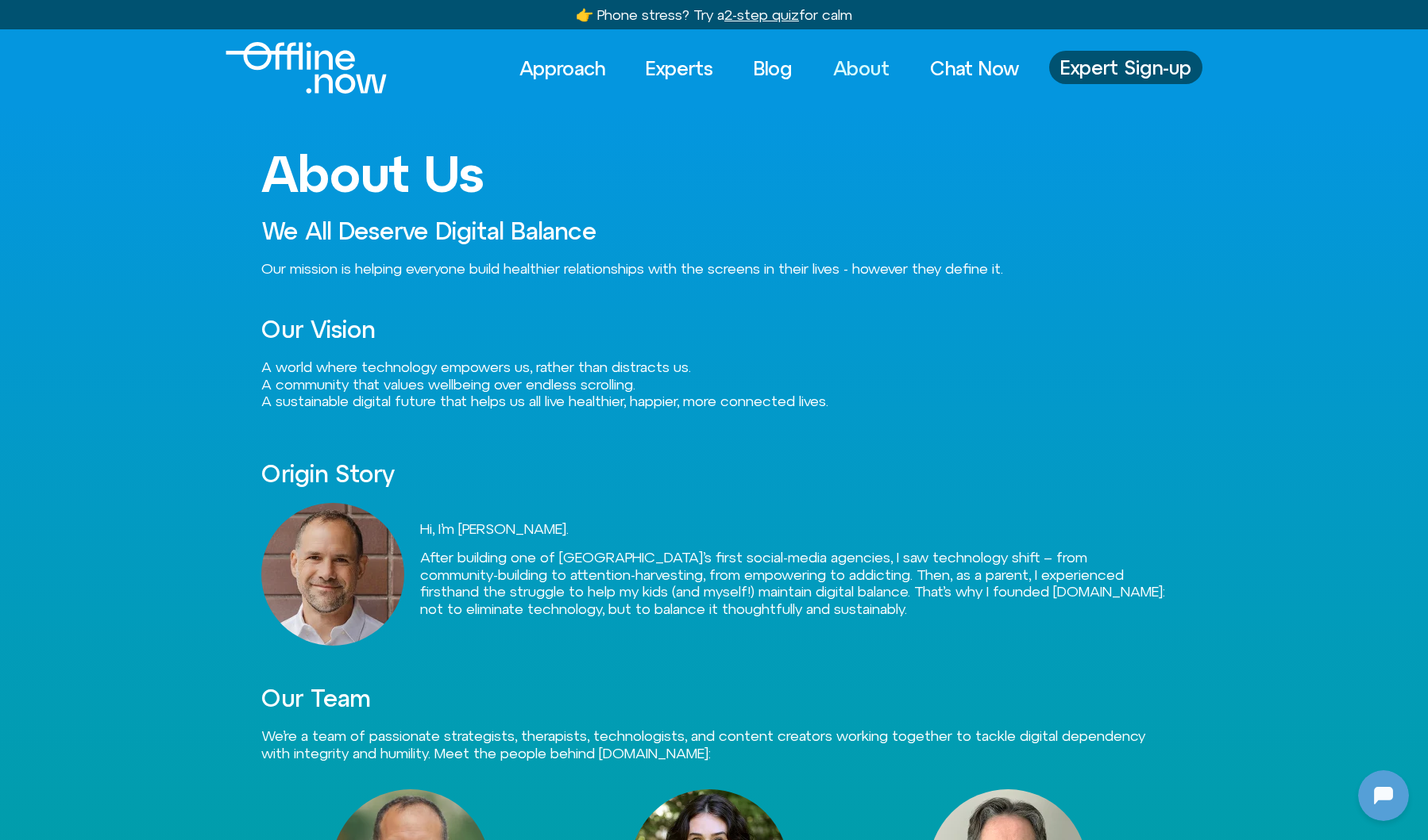
click at [284, 58] on img "Logo" at bounding box center [306, 67] width 161 height 52
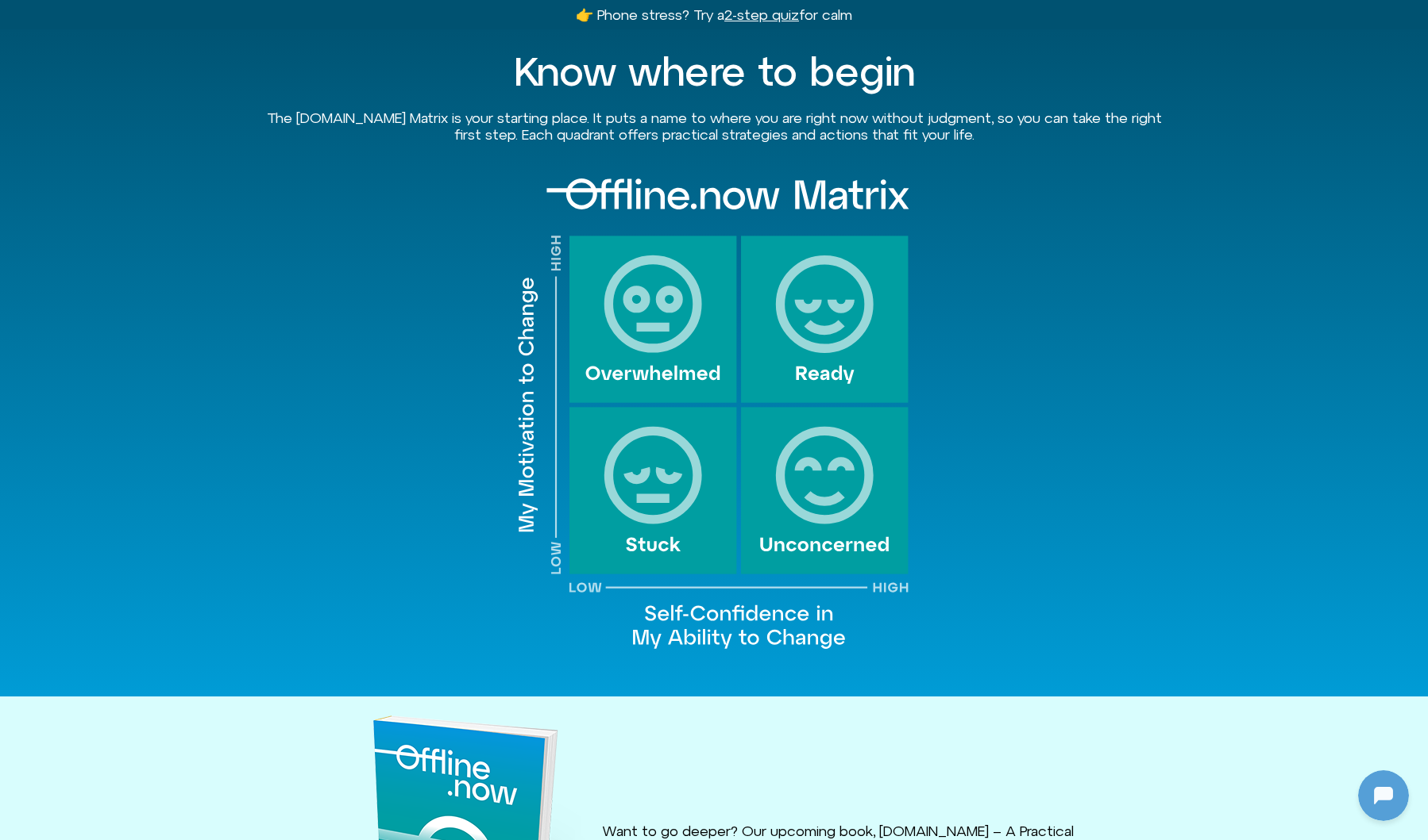
scroll to position [1556, 0]
click at [1111, 270] on div at bounding box center [714, 413] width 905 height 487
click at [1386, 793] on div at bounding box center [1380, 793] width 51 height 51
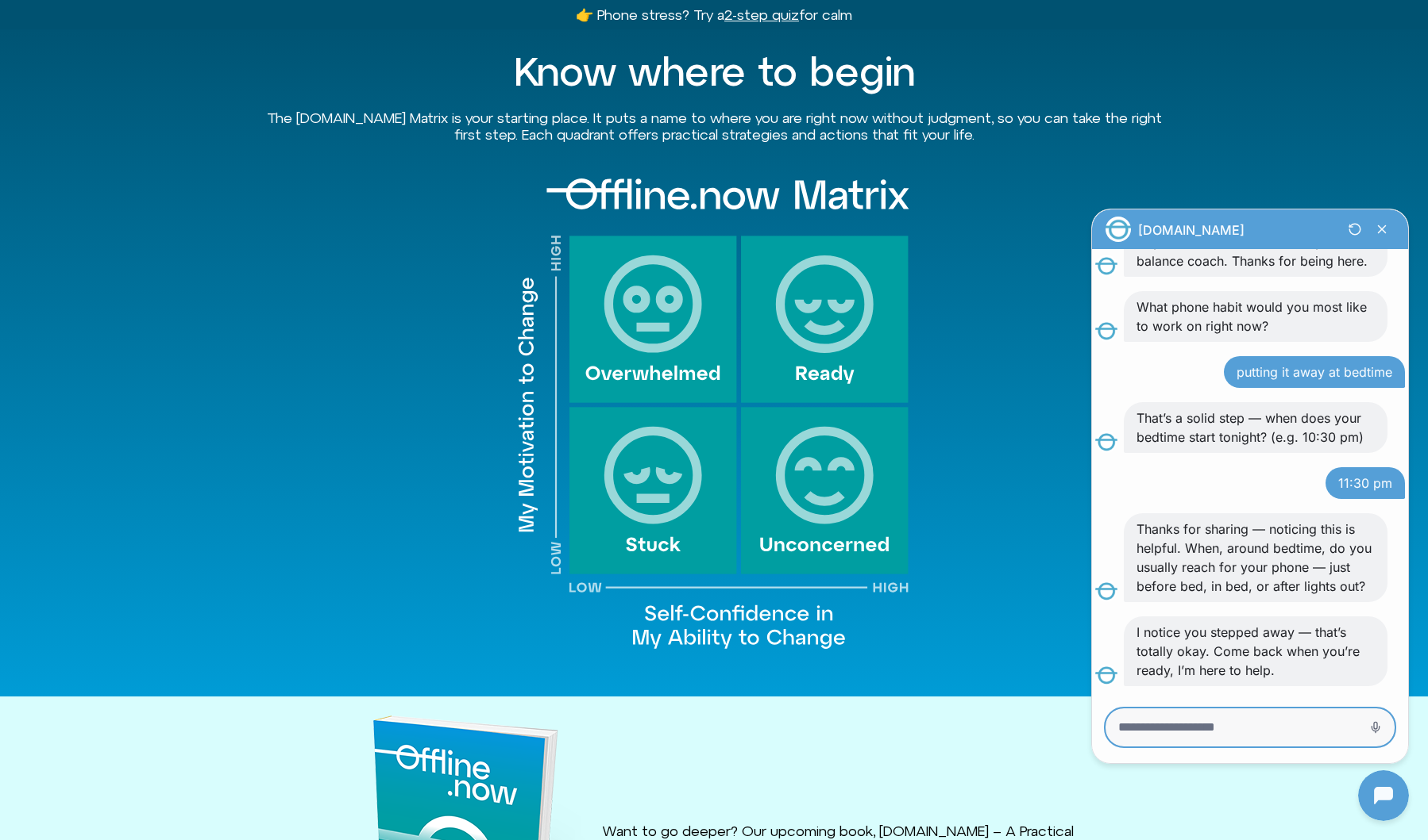
click at [1283, 723] on textarea "Message Input" at bounding box center [1228, 728] width 219 height 16
type textarea "**********"
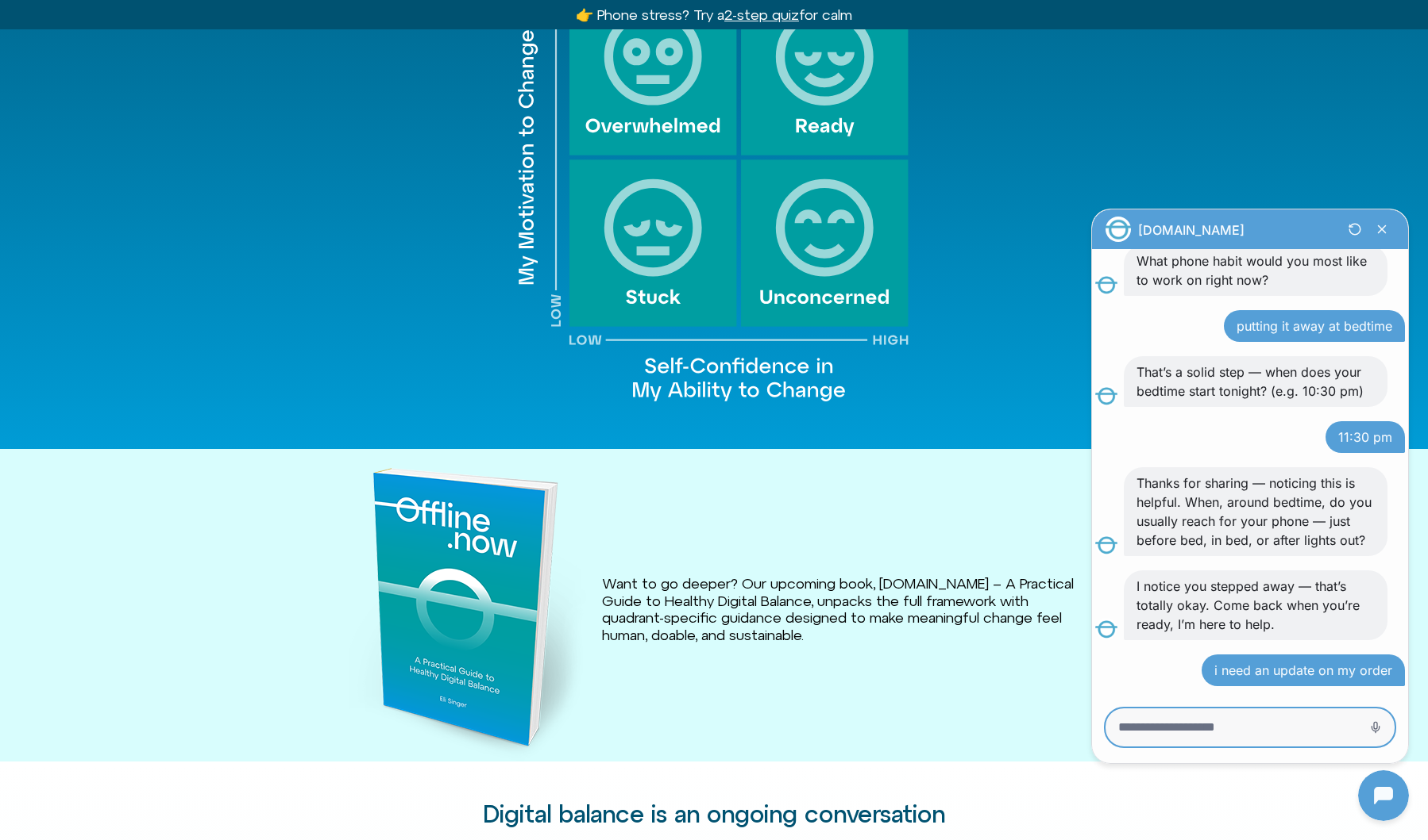
scroll to position [1671, 0]
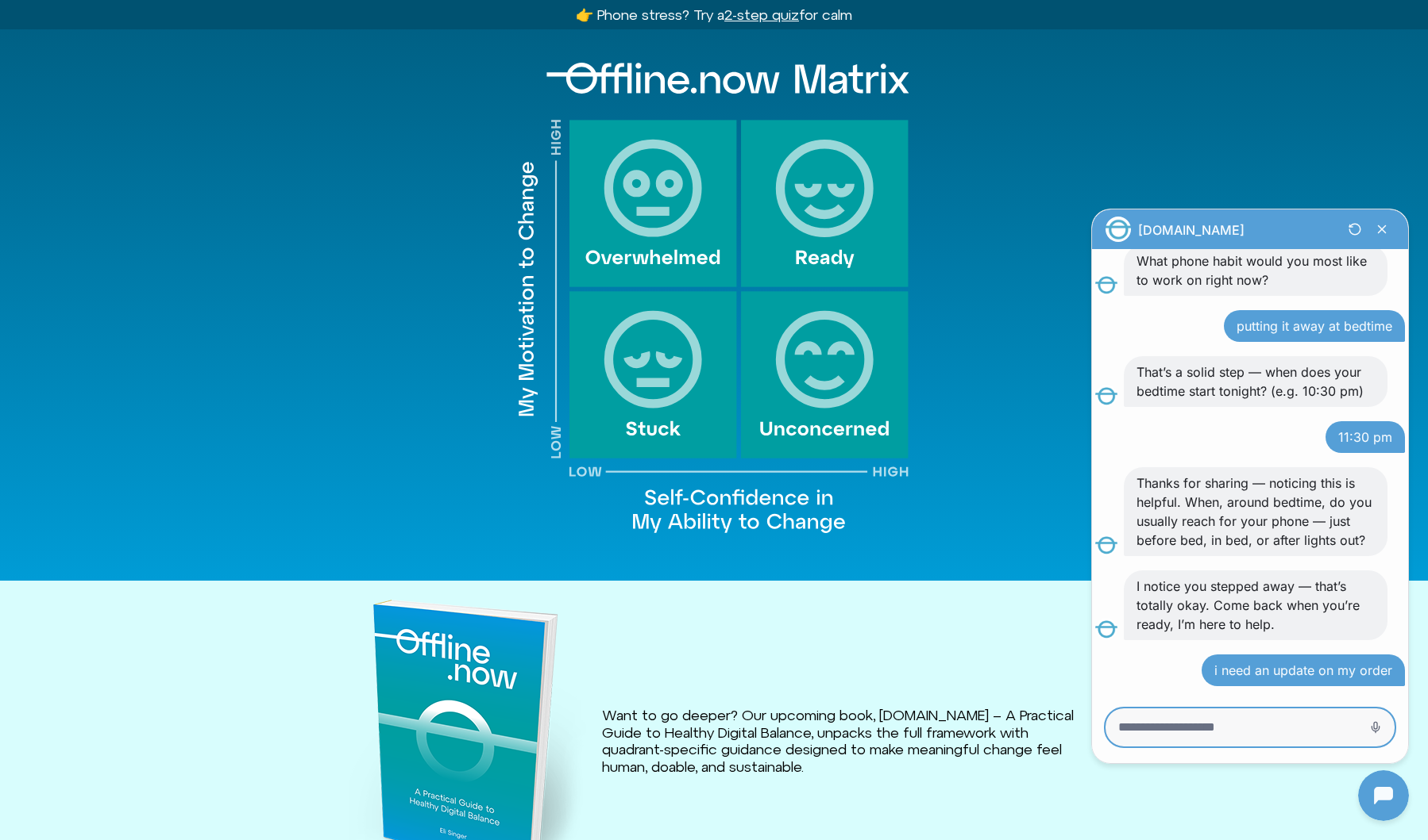
click at [1228, 729] on textarea "Message Input" at bounding box center [1228, 728] width 219 height 16
type textarea "**********"
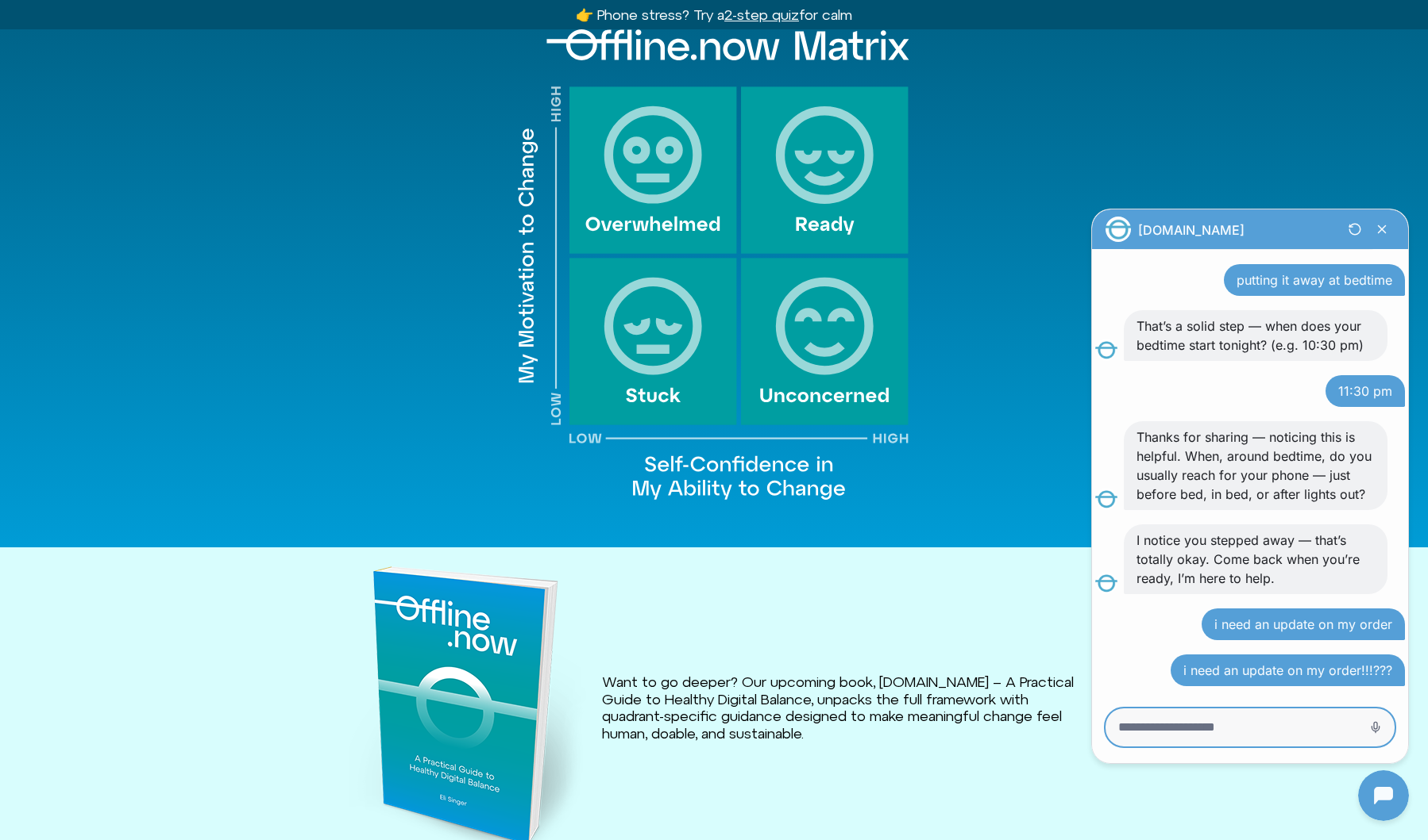
scroll to position [1675, 0]
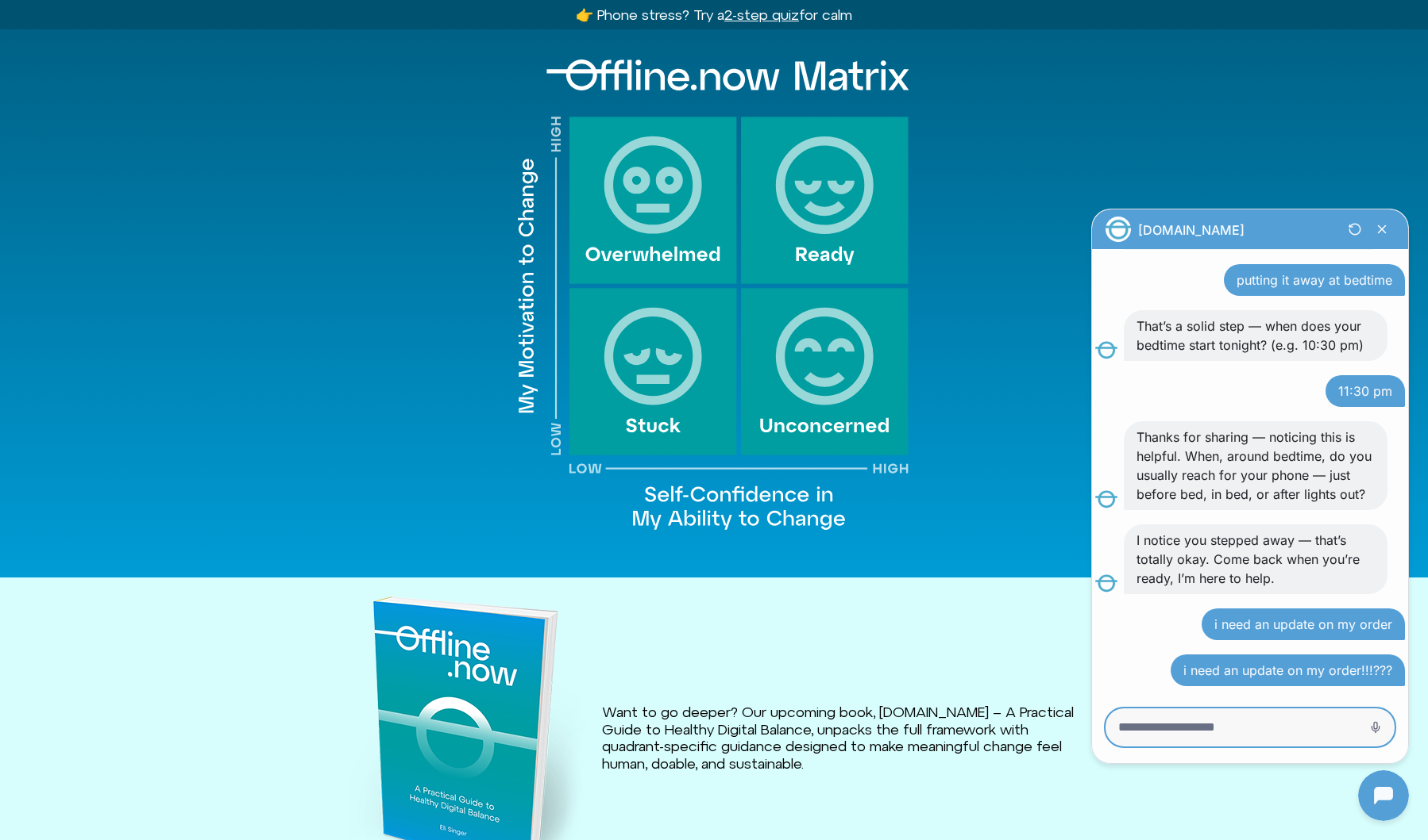
click at [1331, 728] on textarea "Message Input" at bounding box center [1228, 728] width 219 height 16
type textarea "**********"
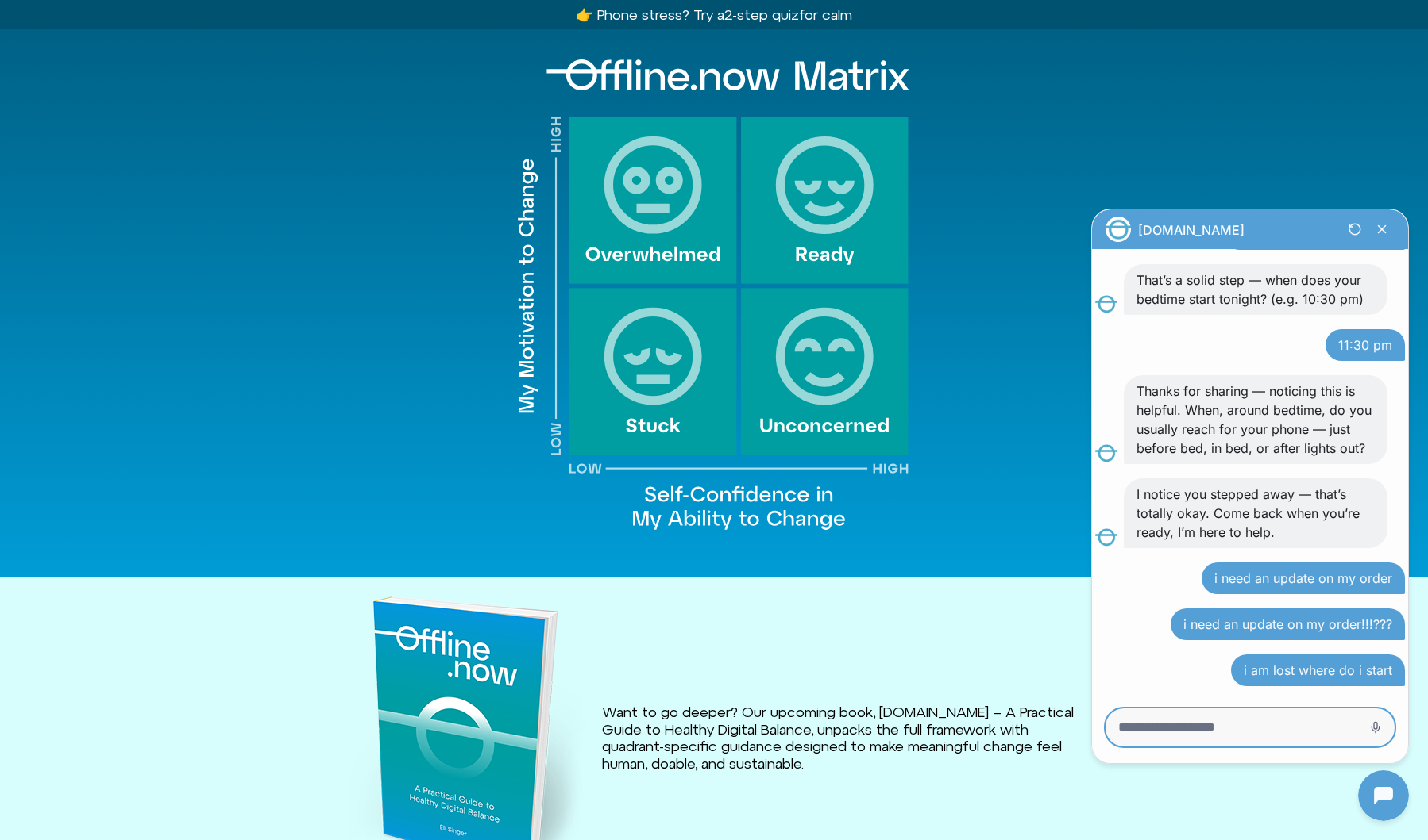
scroll to position [758, 0]
